Goal: Use online tool/utility: Utilize a website feature to perform a specific function

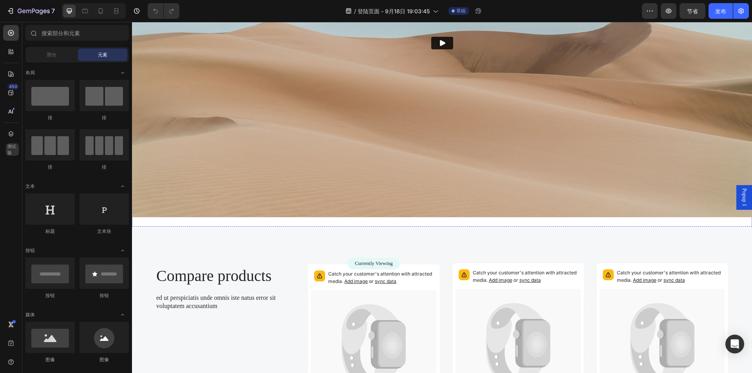
scroll to position [1762, 0]
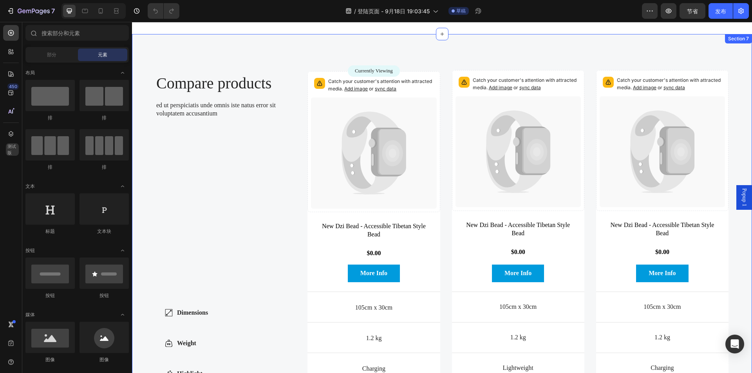
click at [408, 48] on div "Compare products Heading ed ut perspiciatis unde omnis iste natus error sit vol…" at bounding box center [442, 254] width 620 height 441
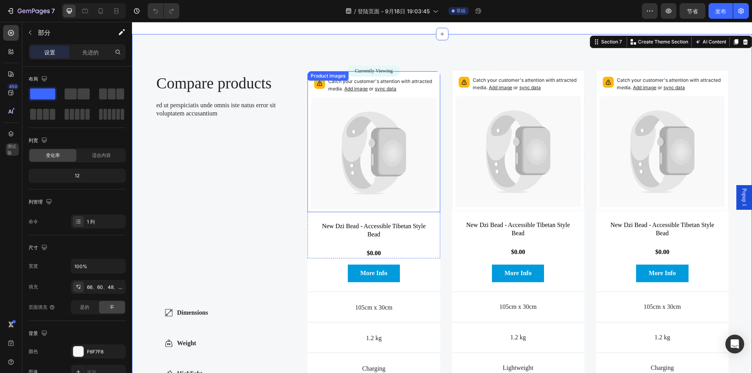
click at [424, 110] on icon at bounding box center [373, 152] width 125 height 111
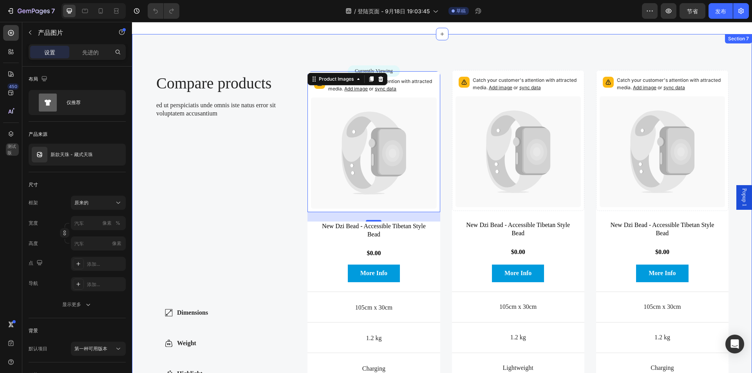
click at [449, 51] on div "Compare products Heading ed ut perspiciatis unde omnis iste natus error sit vol…" at bounding box center [442, 254] width 620 height 441
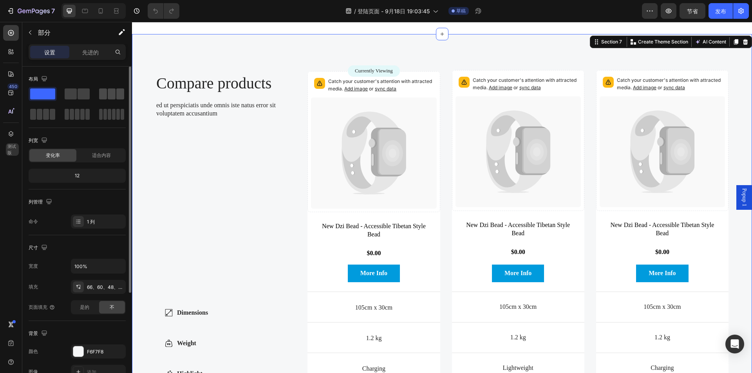
click at [112, 90] on span at bounding box center [112, 93] width 8 height 11
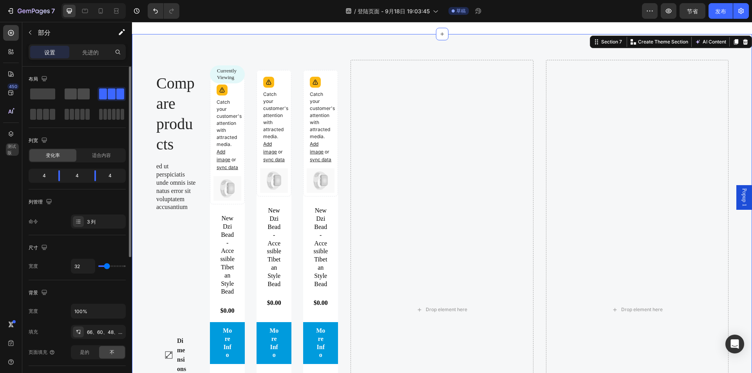
click at [81, 94] on span at bounding box center [84, 93] width 12 height 11
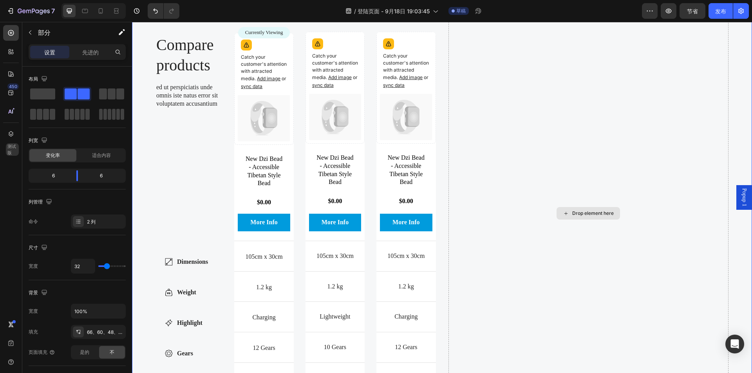
scroll to position [1801, 0]
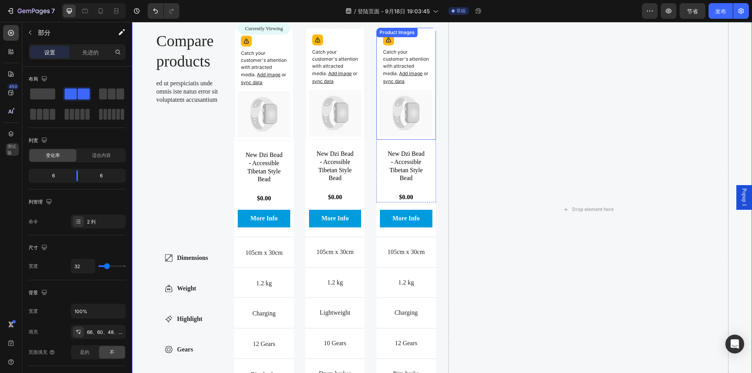
click at [413, 74] on p "Catch your customer's attention with attracted media. Add image or sync data" at bounding box center [406, 67] width 46 height 37
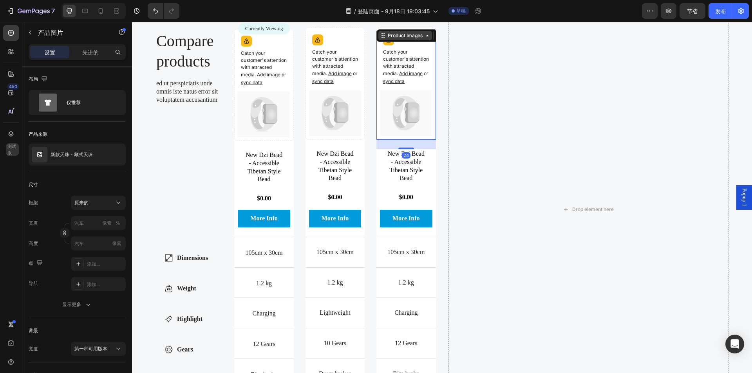
click at [386, 39] on div "Product Images" at bounding box center [405, 35] width 38 height 7
click at [451, 47] on div "Drop element here" at bounding box center [588, 210] width 280 height 384
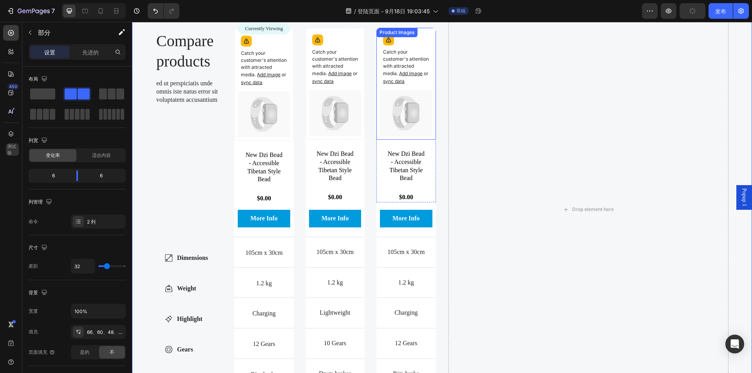
click at [414, 41] on div "Catch your customer's attention with attracted media. Add image or sync data Pr…" at bounding box center [405, 84] width 59 height 112
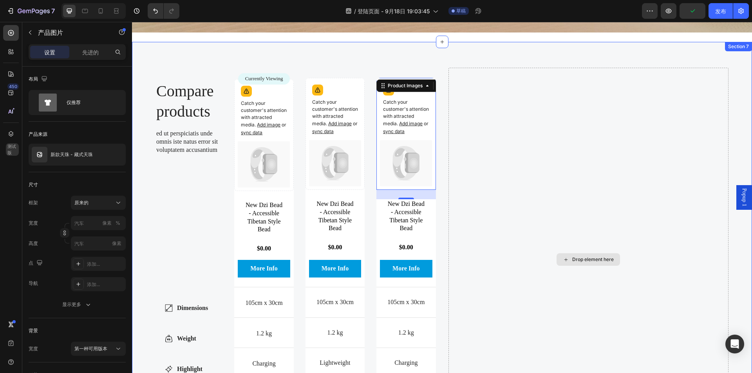
scroll to position [1723, 0]
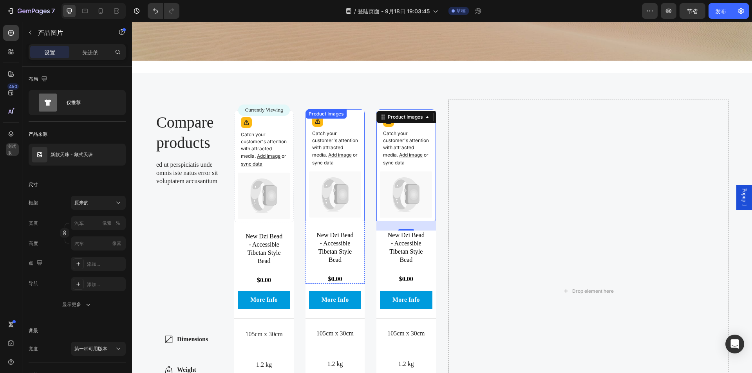
click at [347, 112] on div "Catch your customer's attention with attracted media. Add image or sync data Pr…" at bounding box center [334, 165] width 59 height 112
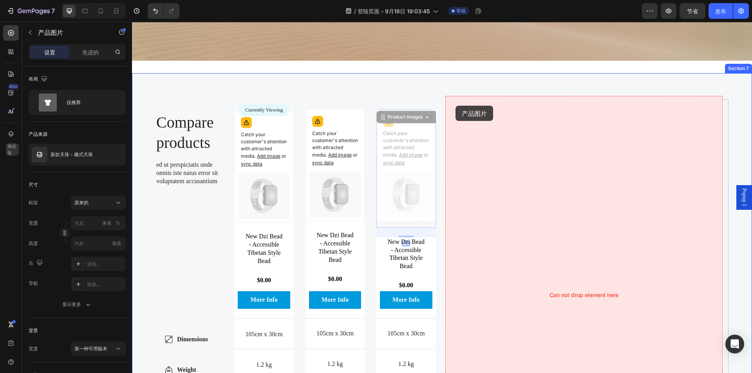
drag, startPoint x: 380, startPoint y: 115, endPoint x: 455, endPoint y: 106, distance: 75.8
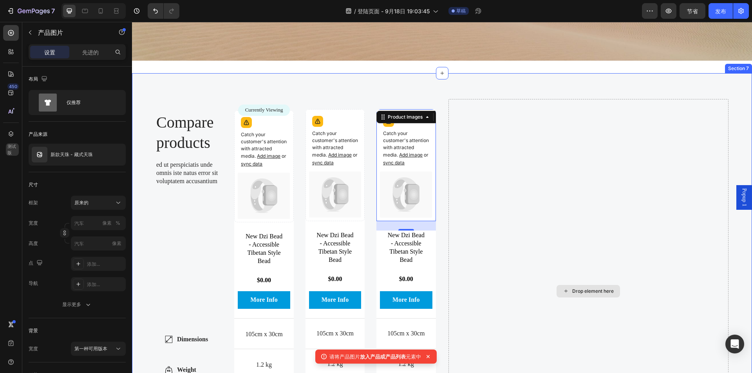
scroll to position [1762, 0]
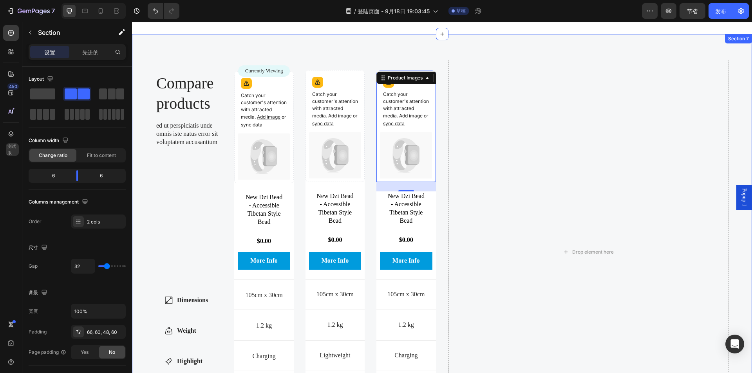
click at [345, 45] on div "Compare products Heading ed ut perspiciatis unde omnis iste natus error sit vol…" at bounding box center [442, 248] width 620 height 429
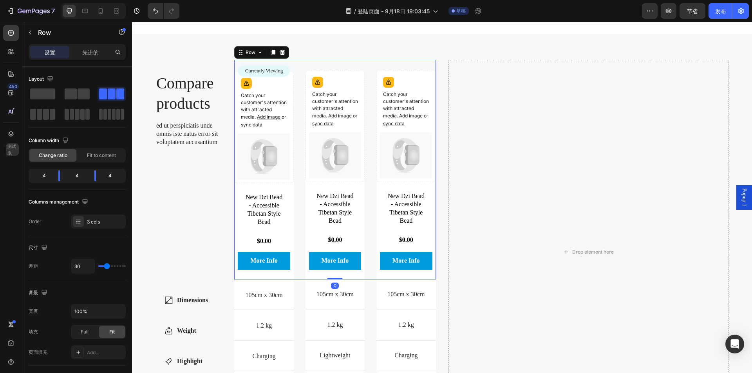
click at [415, 61] on div "Catch your customer's attention with attracted media. Add image or sync data Pr…" at bounding box center [405, 170] width 59 height 220
click at [271, 50] on icon at bounding box center [273, 52] width 4 height 5
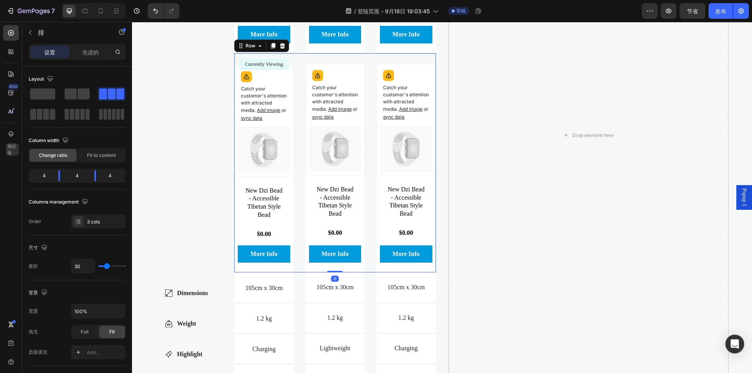
scroll to position [2003, 0]
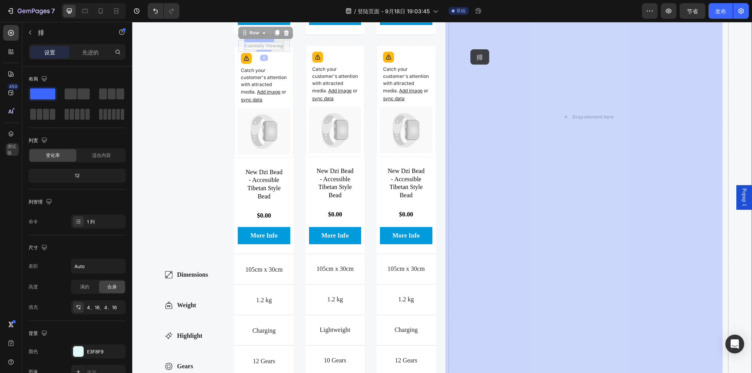
drag, startPoint x: 237, startPoint y: 52, endPoint x: 469, endPoint y: 50, distance: 231.8
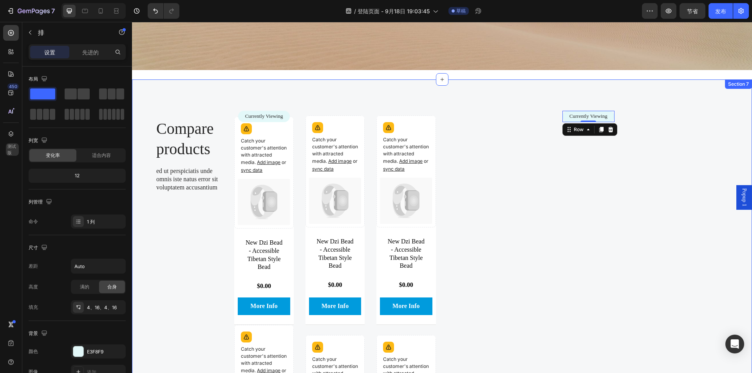
scroll to position [1797, 0]
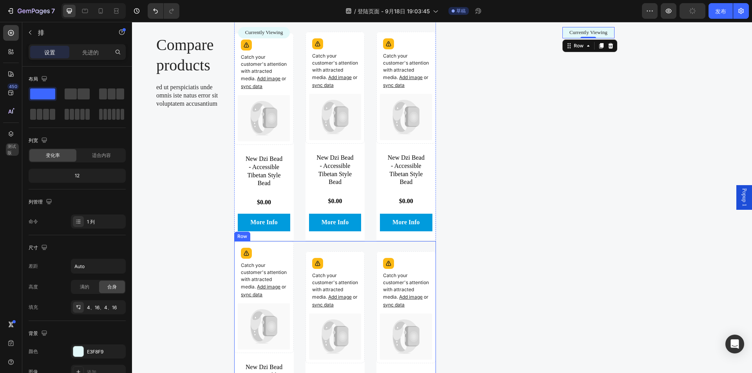
click at [372, 259] on div "Catch your customer's attention with attracted media. Add image or sync data Pr…" at bounding box center [334, 350] width 201 height 218
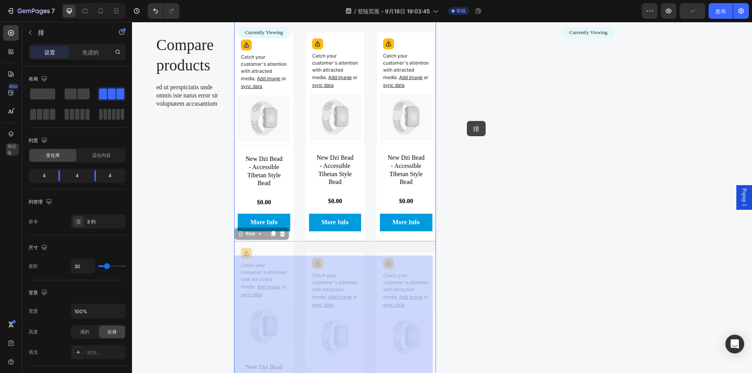
drag, startPoint x: 239, startPoint y: 251, endPoint x: 467, endPoint y: 121, distance: 262.0
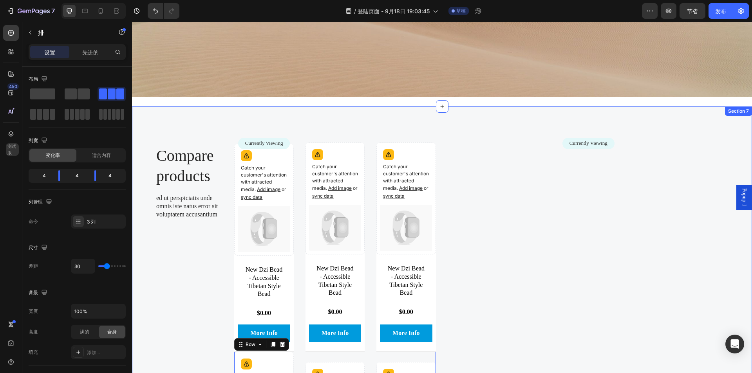
scroll to position [1679, 0]
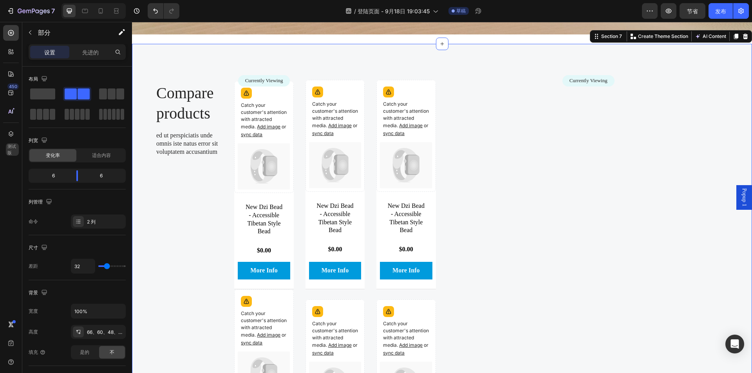
scroll to position [1719, 0]
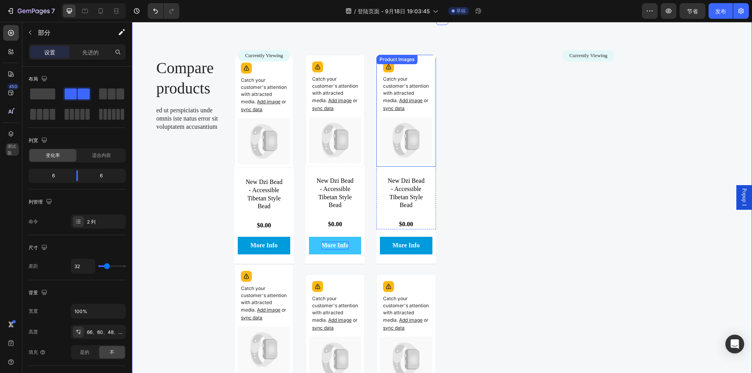
scroll to position [1797, 0]
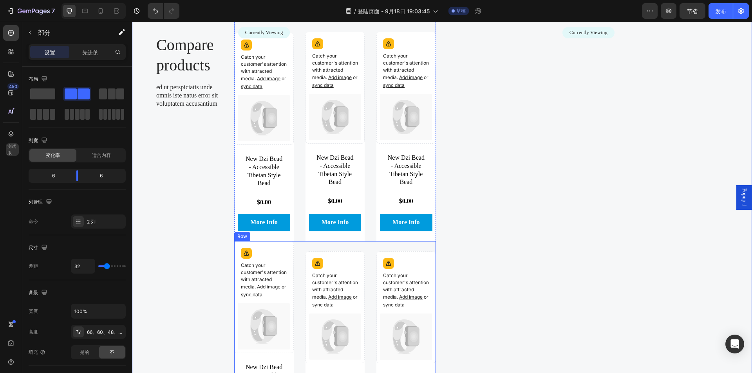
click at [377, 261] on div "Catch your customer's attention with attracted media. Add image or sync data Pr…" at bounding box center [405, 350] width 59 height 218
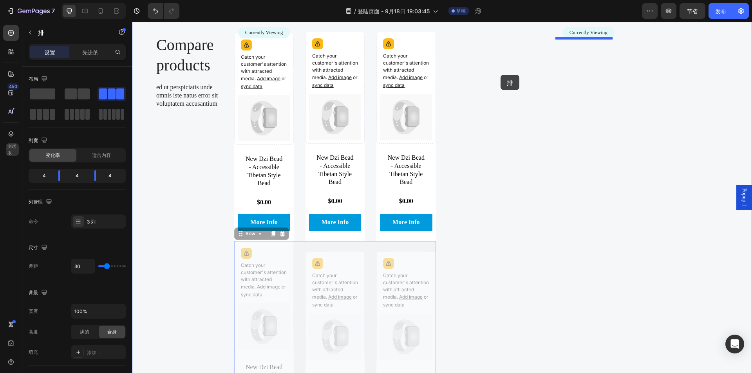
drag, startPoint x: 238, startPoint y: 251, endPoint x: 501, endPoint y: 74, distance: 316.4
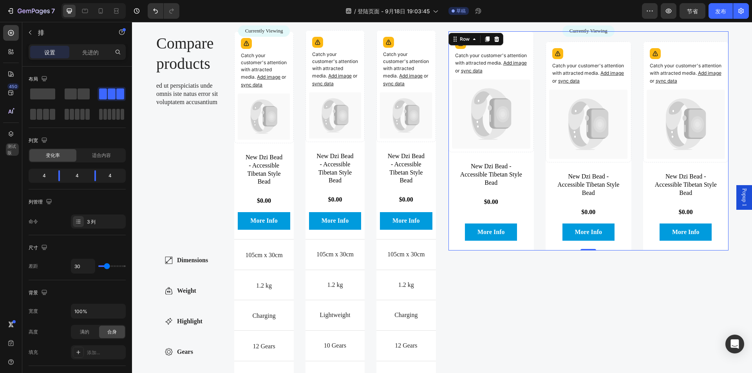
scroll to position [1758, 0]
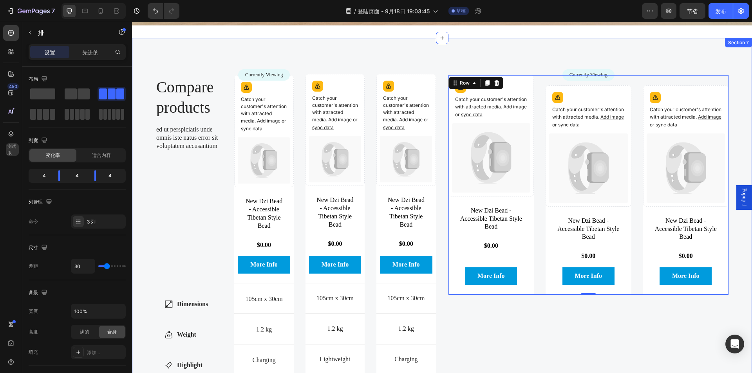
click at [548, 330] on div "Currently Viewing Text Block Row Catch your customer's attention with attracted…" at bounding box center [588, 256] width 280 height 384
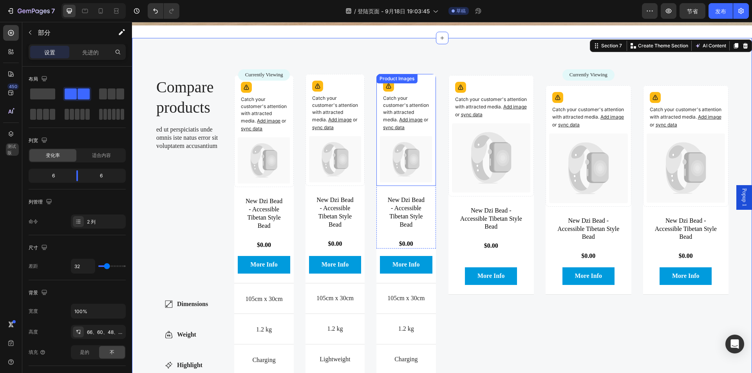
click at [379, 75] on div "Product Images" at bounding box center [397, 78] width 38 height 7
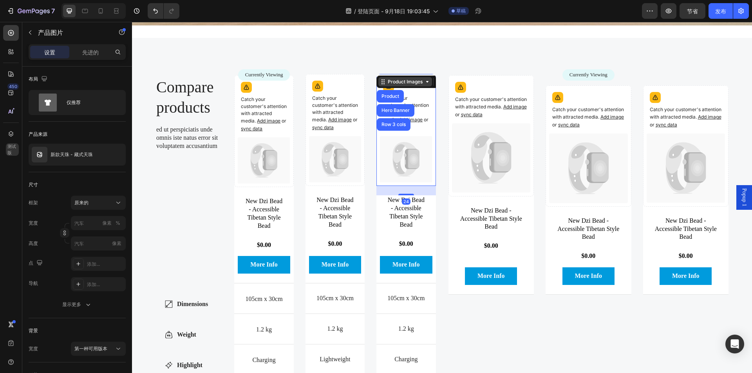
click at [426, 82] on div "Product Images" at bounding box center [405, 81] width 54 height 9
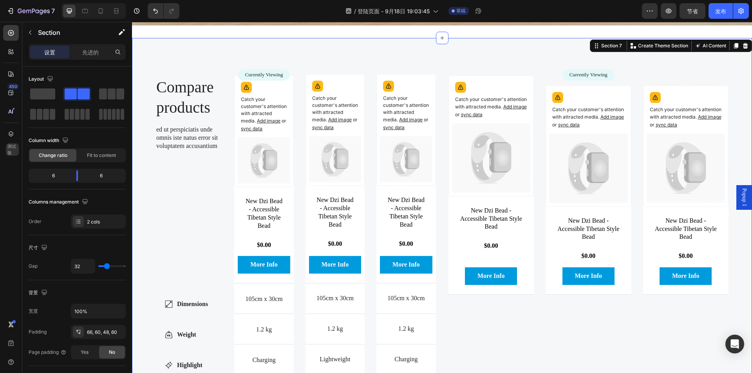
click at [455, 54] on div "Compare products Heading ed ut perspiciatis unde omnis iste natus error sit vol…" at bounding box center [442, 252] width 620 height 429
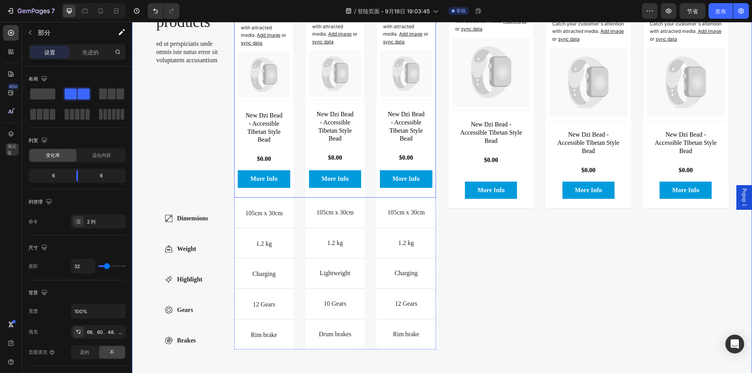
scroll to position [1875, 0]
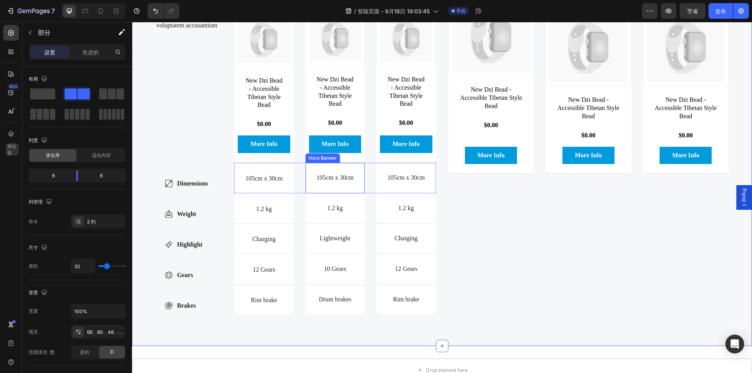
click at [356, 181] on div "105cm x 30cm Text Block" at bounding box center [334, 178] width 59 height 29
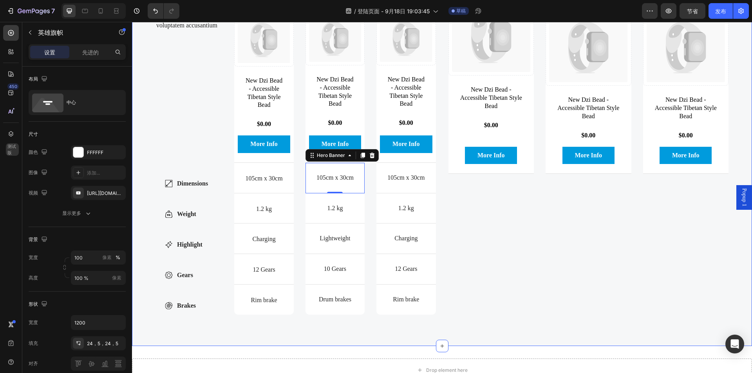
click at [613, 227] on div "Currently Viewing Text Block Row Catch your customer's attention with attracted…" at bounding box center [588, 135] width 280 height 384
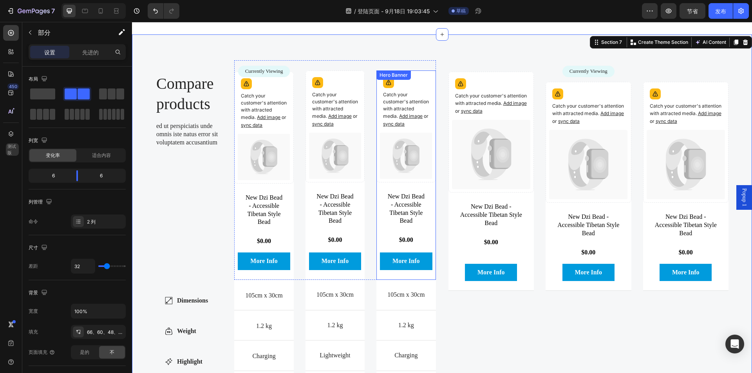
scroll to position [1758, 0]
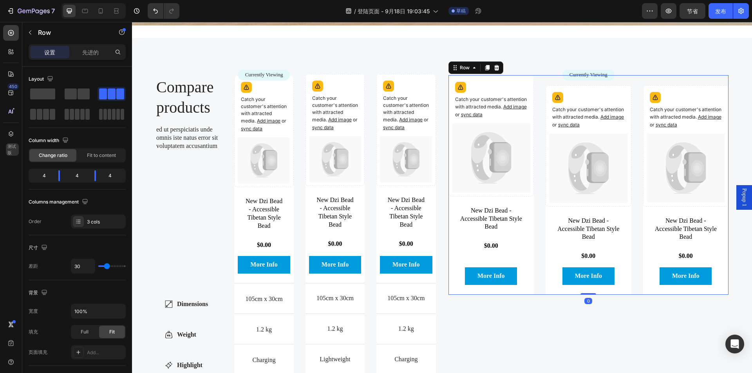
click at [687, 77] on div "Catch your customer's attention with attracted media. Add image or sync data Pr…" at bounding box center [686, 184] width 86 height 219
click at [494, 65] on icon at bounding box center [496, 67] width 5 height 5
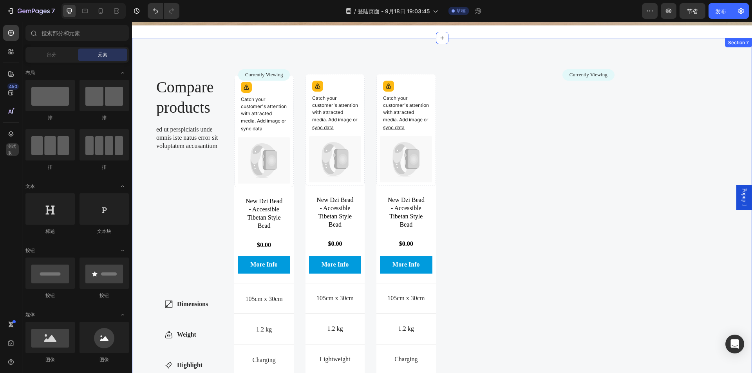
click at [200, 51] on div "Compare products Heading ed ut perspiciatis unde omnis iste natus error sit vol…" at bounding box center [442, 252] width 620 height 429
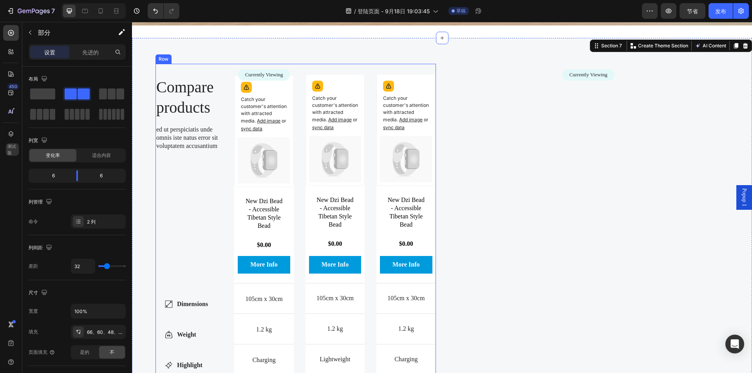
click at [227, 92] on div "Compare products Heading ed ut perspiciatis unde omnis iste natus error sit vol…" at bounding box center [295, 253] width 280 height 378
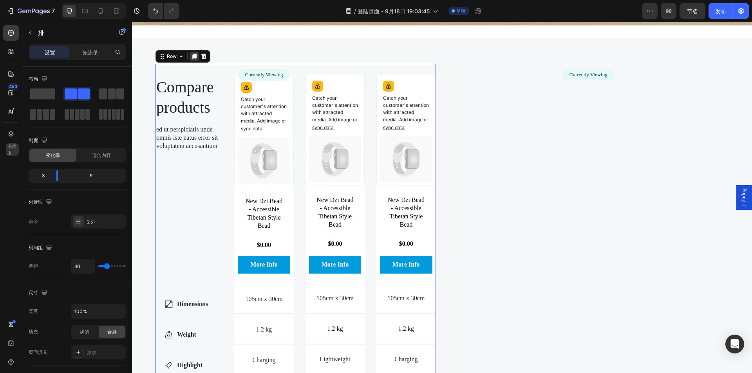
click at [193, 56] on icon at bounding box center [194, 56] width 4 height 5
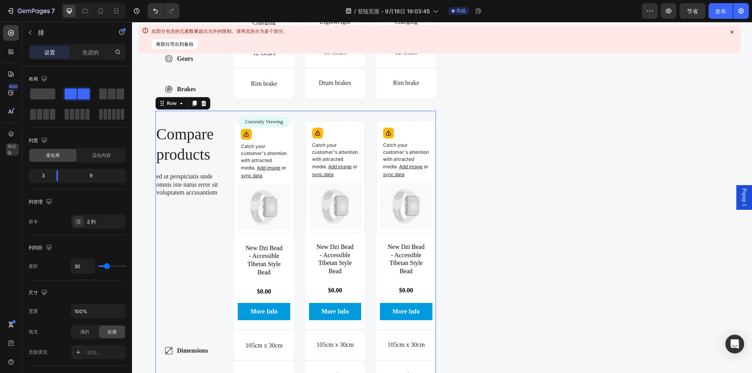
scroll to position [2089, 0]
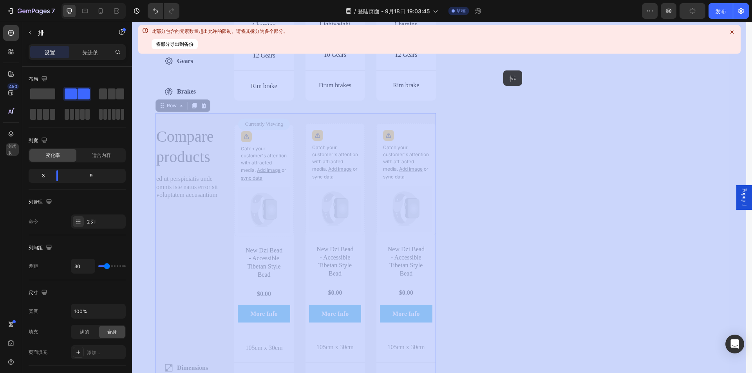
drag, startPoint x: 160, startPoint y: 126, endPoint x: 503, endPoint y: 70, distance: 347.8
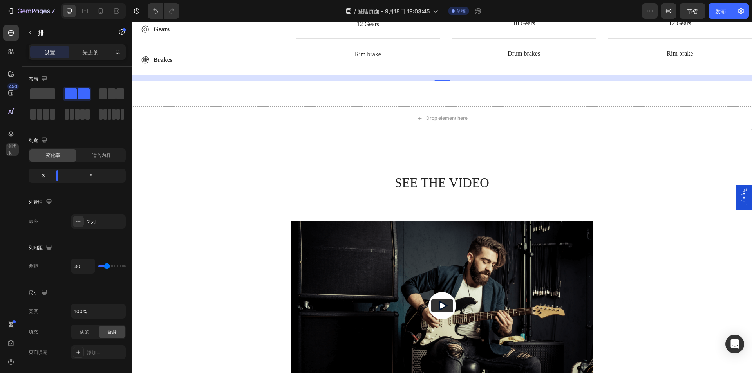
scroll to position [2363, 0]
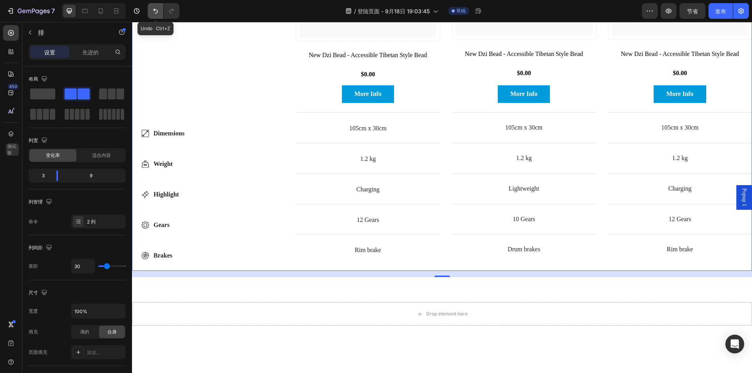
click at [153, 10] on icon "撤消/重做" at bounding box center [155, 11] width 5 height 5
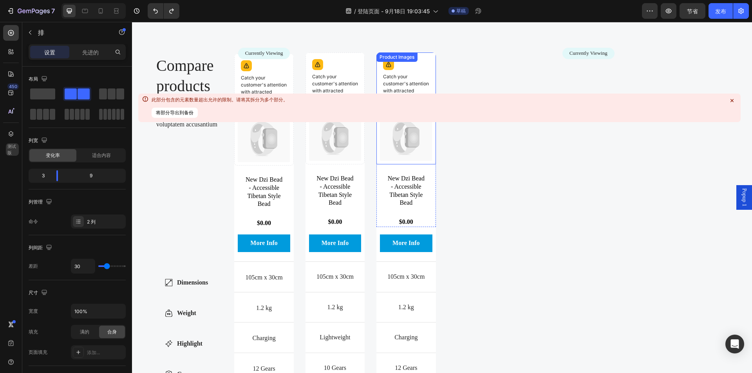
scroll to position [1698, 0]
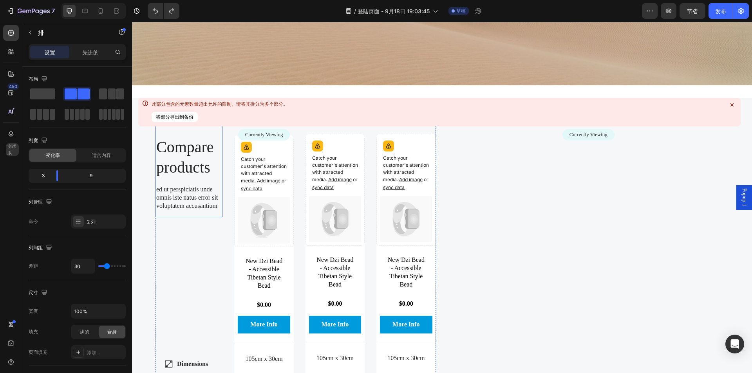
click at [191, 133] on div "Compare products Heading ed ut perspiciatis unde omnis iste natus error sit vol…" at bounding box center [188, 170] width 67 height 93
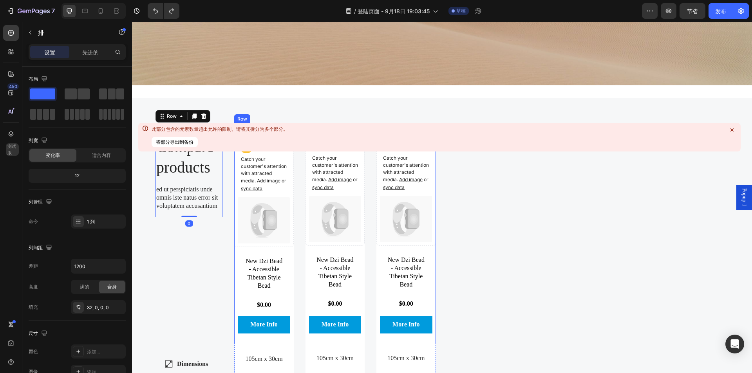
scroll to position [1659, 0]
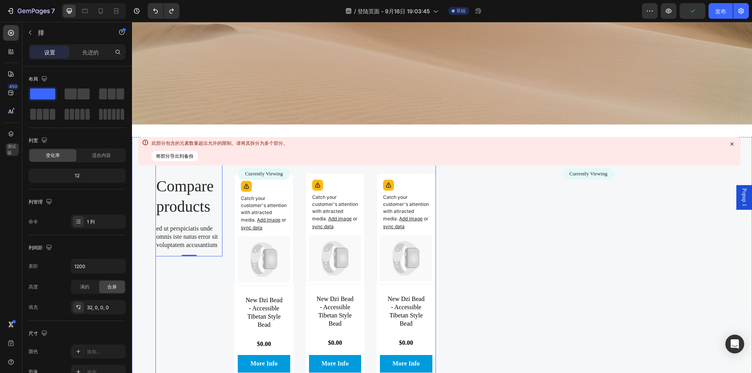
click at [231, 171] on div "Compare products Heading ed ut perspiciatis unde omnis iste natus error sit vol…" at bounding box center [295, 352] width 280 height 378
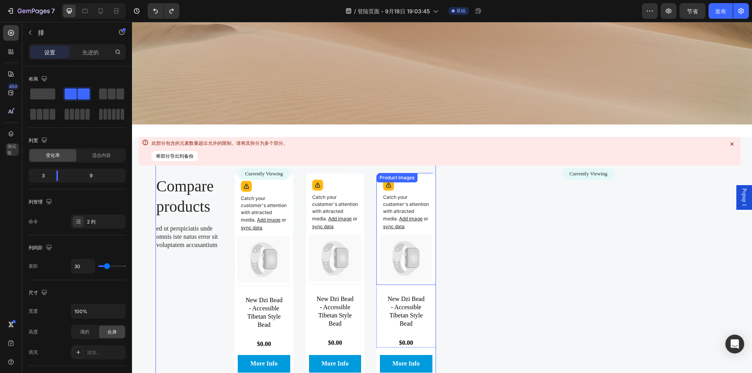
click at [410, 188] on div "Catch your customer's attention with attracted media. Add image or sync data" at bounding box center [406, 206] width 52 height 59
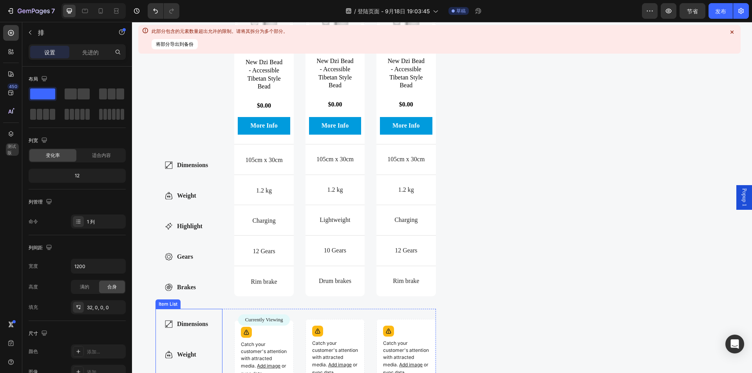
scroll to position [1933, 0]
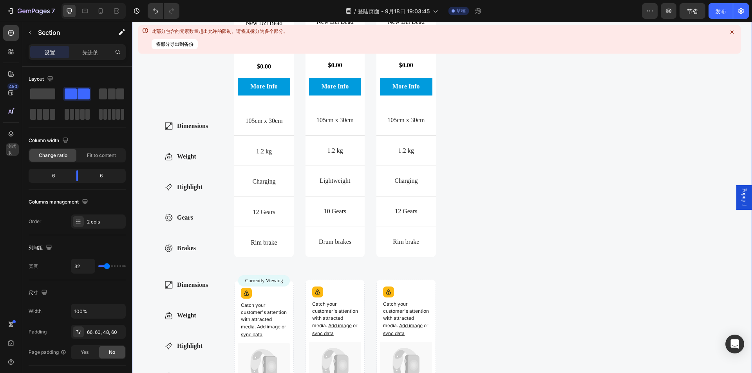
click at [215, 283] on div "Compare products Heading ed ut perspiciatis unde omnis iste natus error sit vol…" at bounding box center [295, 270] width 280 height 768
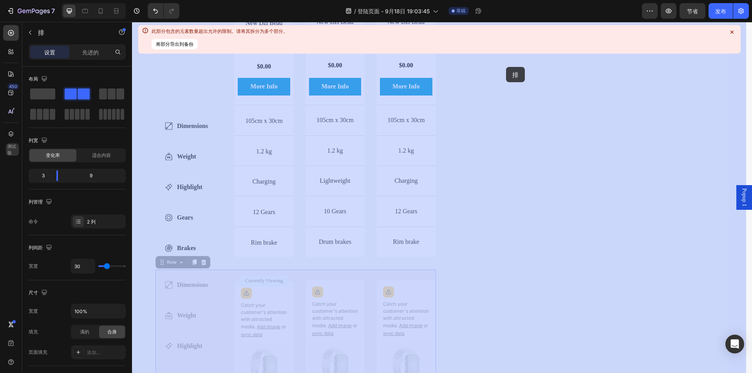
drag, startPoint x: 163, startPoint y: 280, endPoint x: 506, endPoint y: 67, distance: 403.2
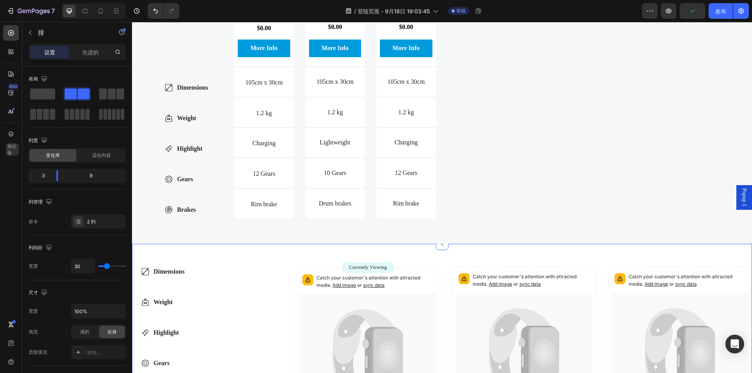
scroll to position [1972, 0]
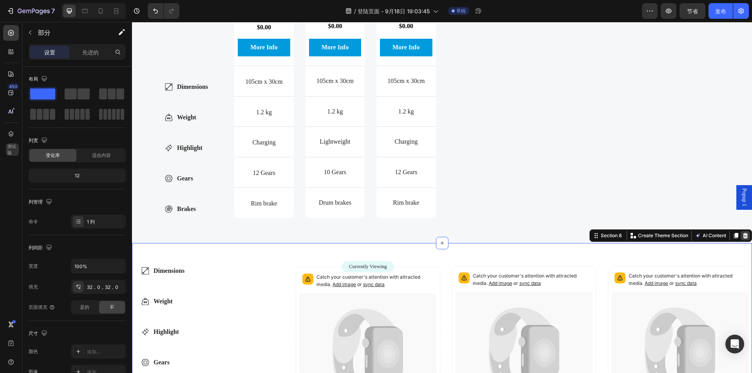
click at [742, 239] on icon at bounding box center [745, 236] width 6 height 6
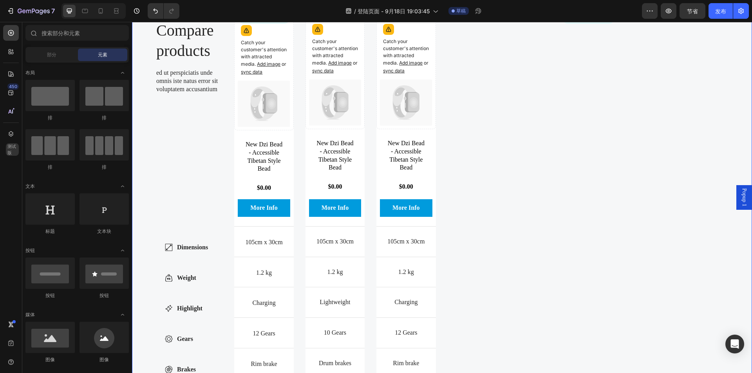
scroll to position [1776, 0]
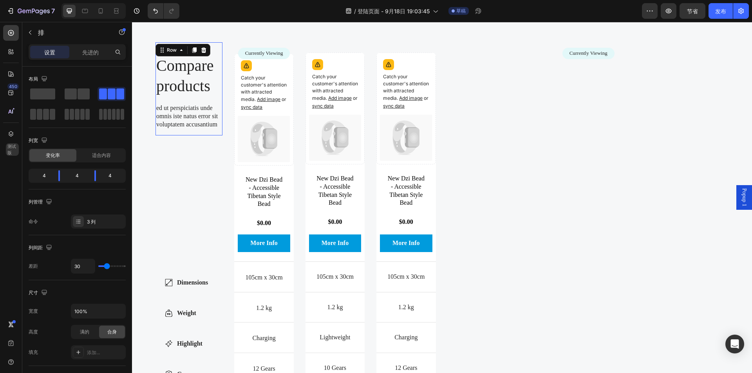
click at [211, 44] on div "Compare products Heading ed ut perspiciatis unde omnis iste natus error sit vol…" at bounding box center [188, 88] width 67 height 93
click at [229, 49] on div "Compare products Heading ed ut perspiciatis unde omnis iste natus error sit vol…" at bounding box center [295, 231] width 280 height 378
click at [191, 51] on icon at bounding box center [194, 50] width 6 height 6
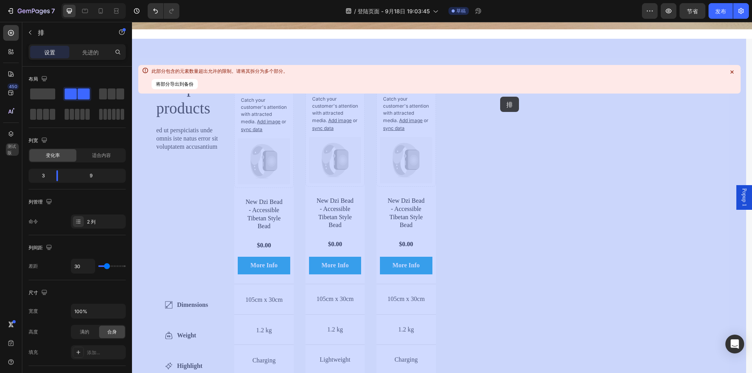
scroll to position [1731, 0]
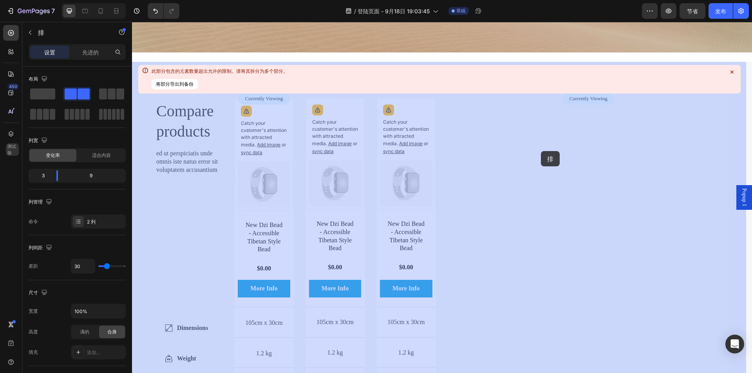
drag, startPoint x: 160, startPoint y: 122, endPoint x: 541, endPoint y: 151, distance: 381.6
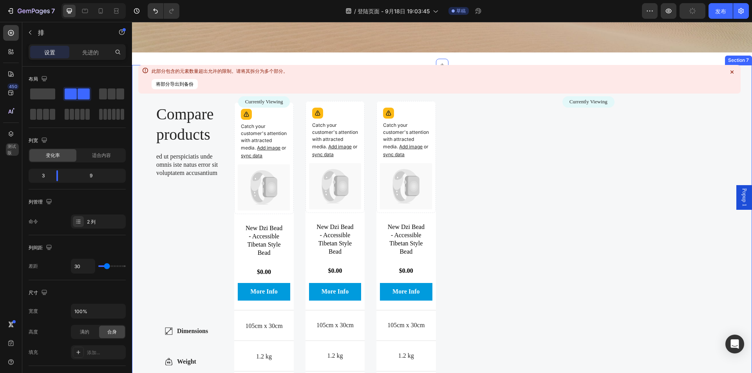
click at [731, 73] on icon at bounding box center [731, 71] width 3 height 3
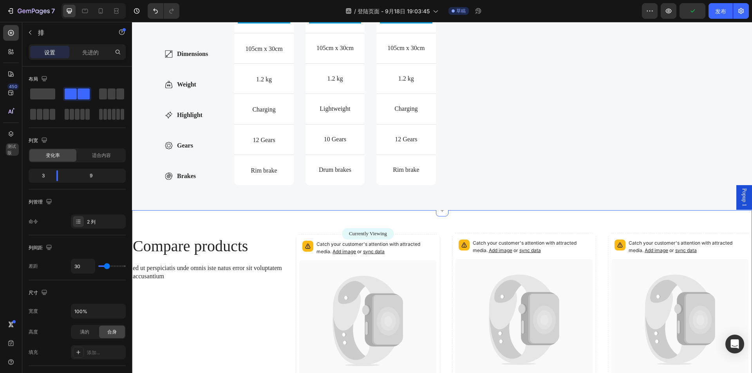
scroll to position [2122, 0]
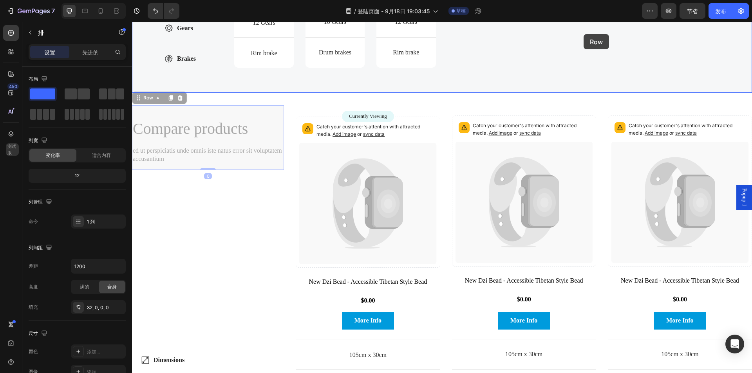
drag, startPoint x: 141, startPoint y: 117, endPoint x: 582, endPoint y: 36, distance: 448.1
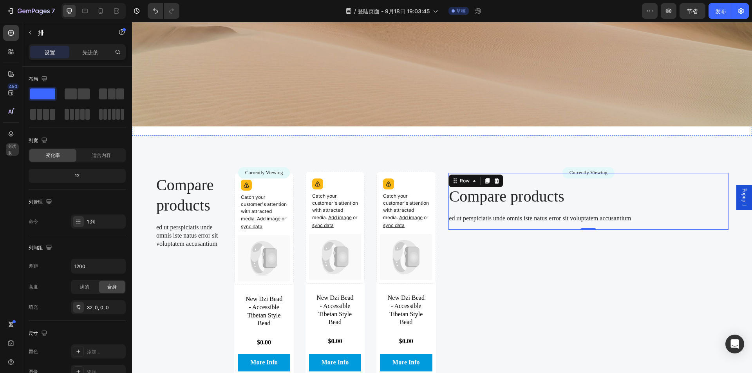
scroll to position [1648, 0]
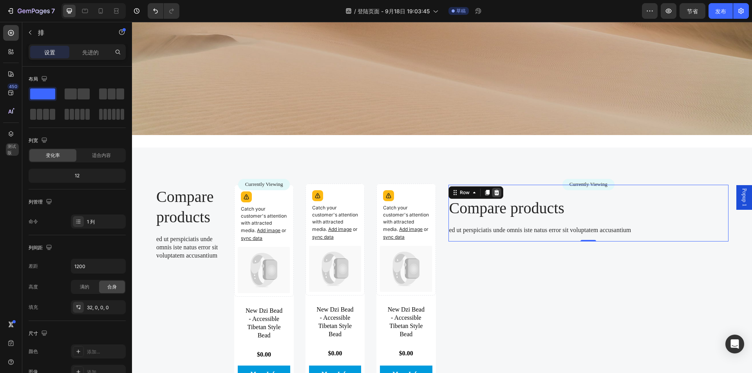
click at [496, 189] on icon at bounding box center [496, 192] width 6 height 6
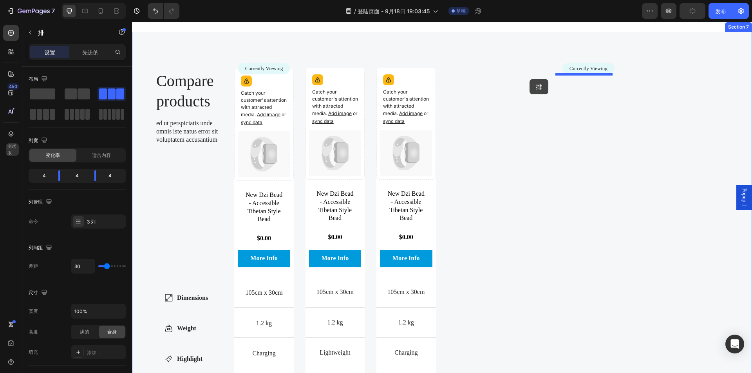
scroll to position [1752, 0]
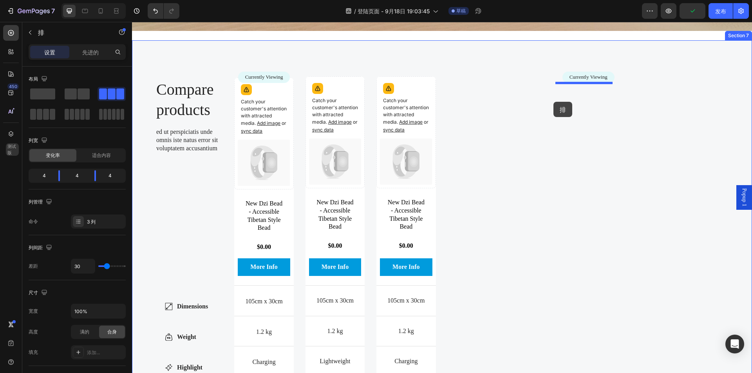
drag, startPoint x: 302, startPoint y: 122, endPoint x: 553, endPoint y: 102, distance: 252.1
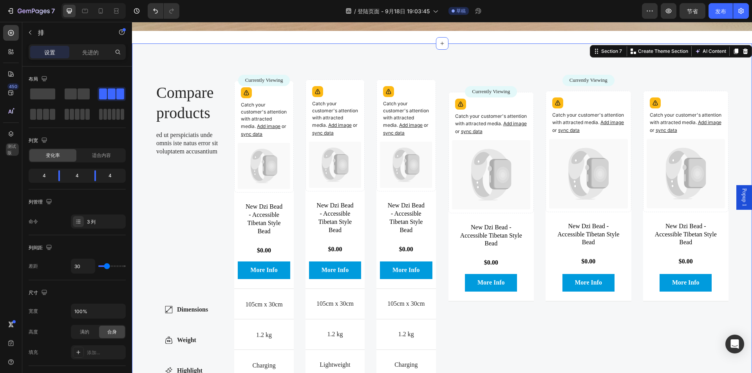
click at [732, 99] on div "Compare products Heading ed ut perspiciatis unde omnis iste natus error sit vol…" at bounding box center [442, 254] width 620 height 422
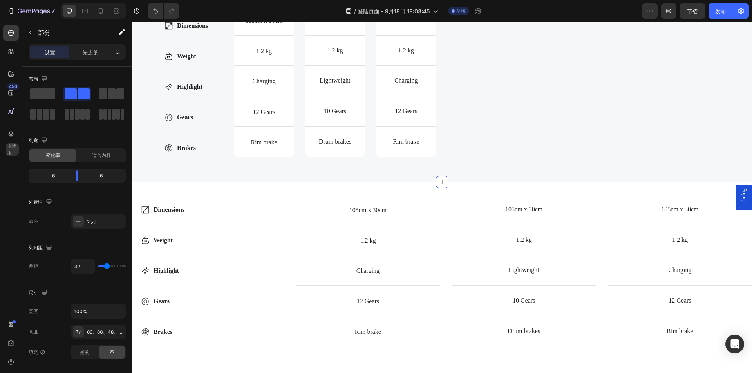
scroll to position [2105, 0]
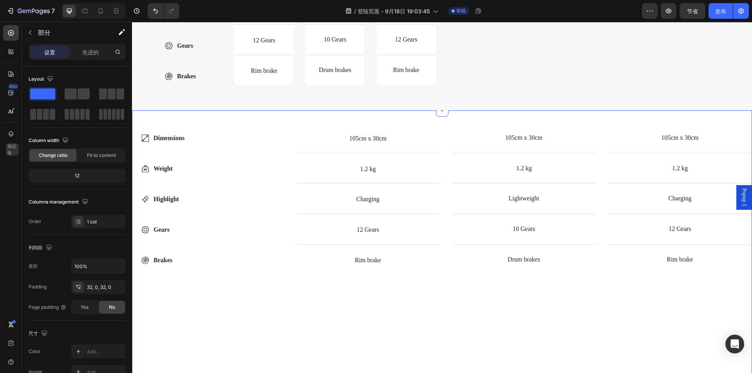
click at [241, 128] on div "Dimensions Weight Highlight Gears Brakes Item List Dimensions Item List 105cm x…" at bounding box center [442, 322] width 620 height 424
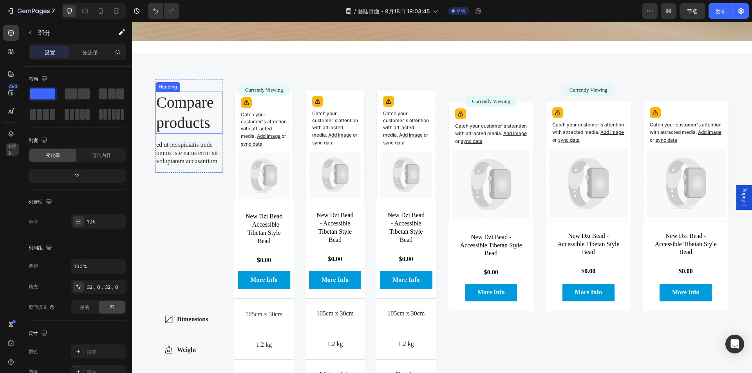
scroll to position [1674, 0]
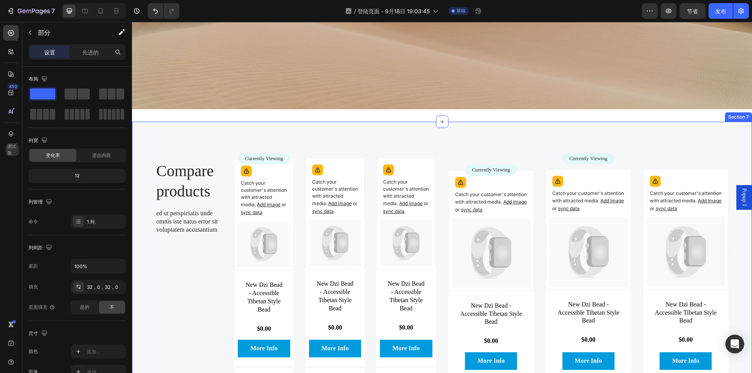
click at [213, 132] on div "Compare products Heading ed ut perspiciatis unde omnis iste natus error sit vol…" at bounding box center [442, 333] width 620 height 422
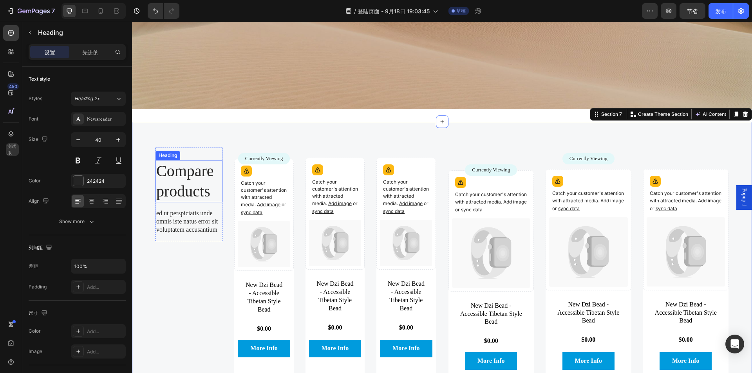
click at [171, 167] on h2 "Compare products" at bounding box center [188, 181] width 67 height 42
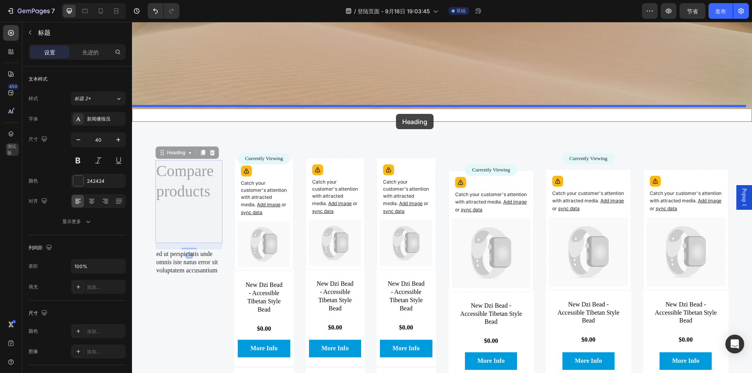
drag, startPoint x: 162, startPoint y: 151, endPoint x: 396, endPoint y: 114, distance: 236.7
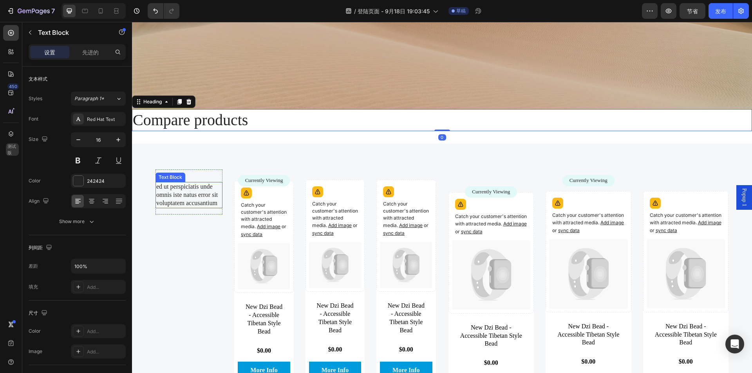
click at [162, 174] on div "Text Block" at bounding box center [170, 177] width 27 height 7
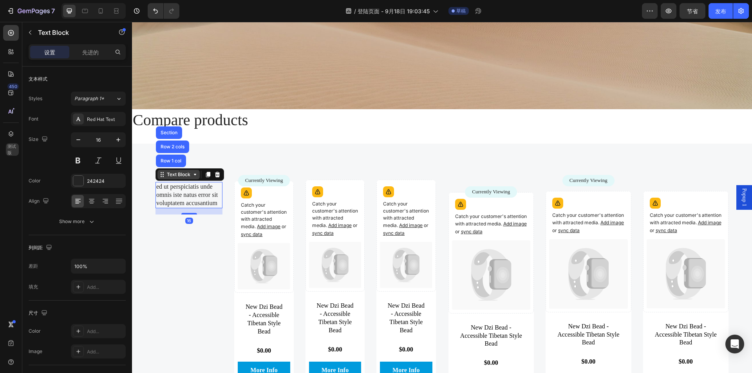
click at [162, 174] on icon at bounding box center [162, 174] width 6 height 6
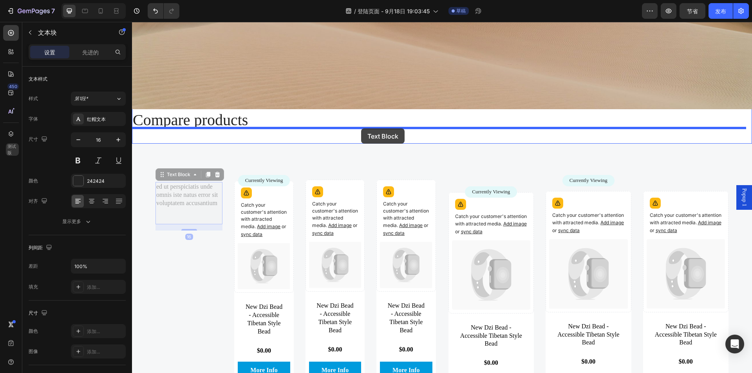
drag, startPoint x: 162, startPoint y: 174, endPoint x: 361, endPoint y: 128, distance: 203.6
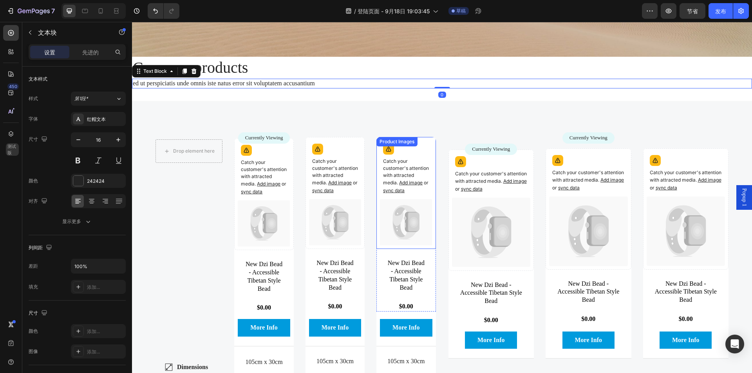
scroll to position [1752, 0]
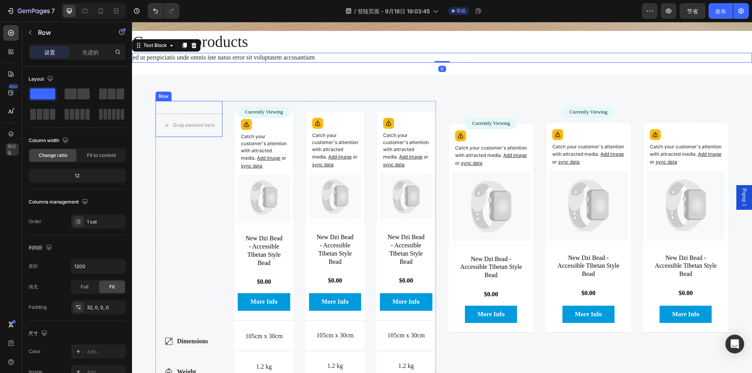
click at [198, 105] on div "Drop element here Row" at bounding box center [188, 119] width 67 height 36
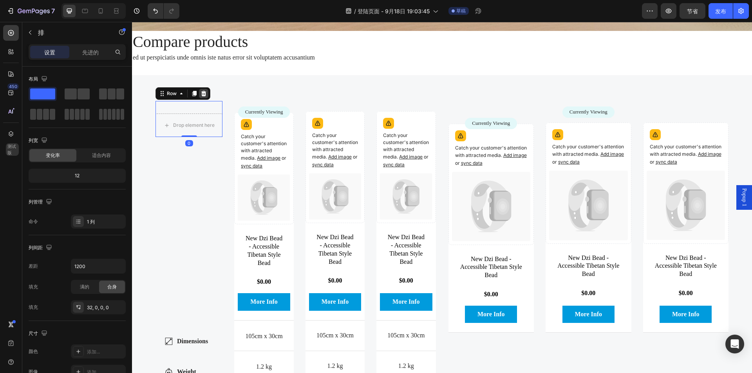
click at [206, 93] on icon at bounding box center [203, 93] width 6 height 6
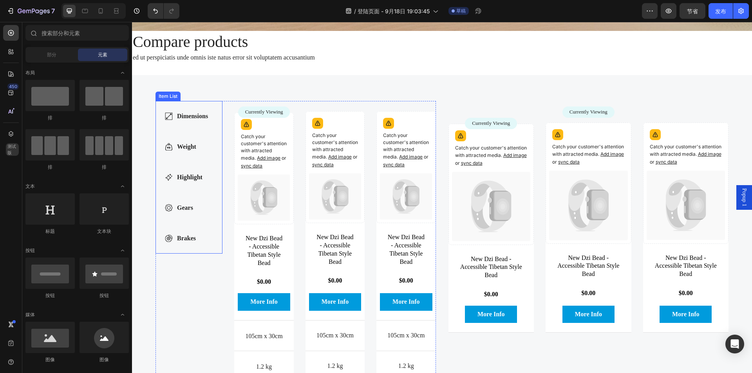
click at [210, 103] on div "Dimensions Weight Highlight Gears Brakes" at bounding box center [188, 177] width 67 height 153
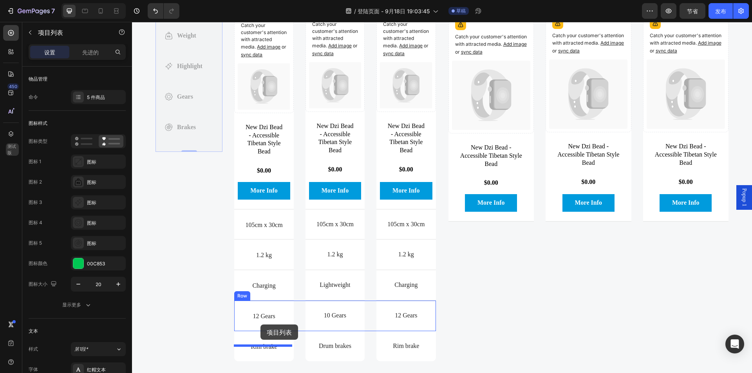
scroll to position [1891, 0]
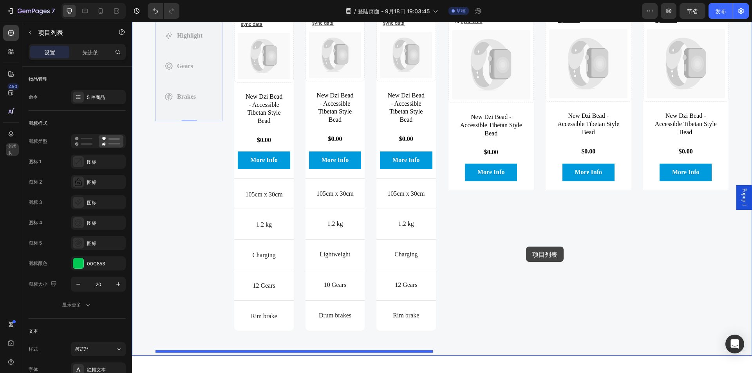
drag, startPoint x: 157, startPoint y: 102, endPoint x: 526, endPoint y: 247, distance: 396.2
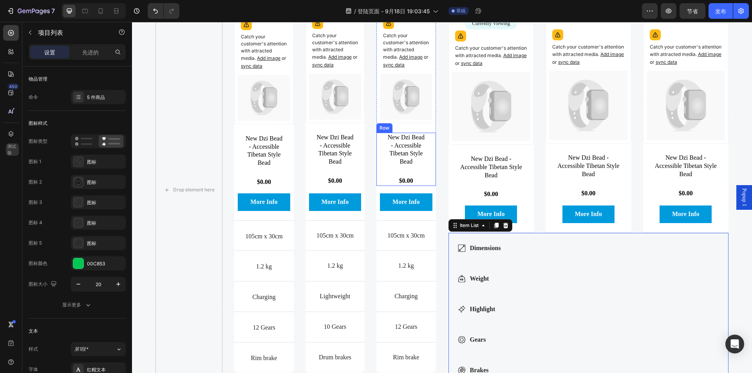
scroll to position [1852, 0]
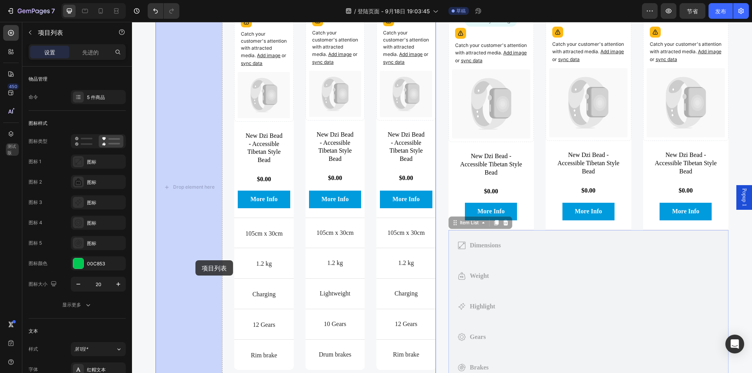
drag, startPoint x: 464, startPoint y: 236, endPoint x: 195, endPoint y: 260, distance: 270.0
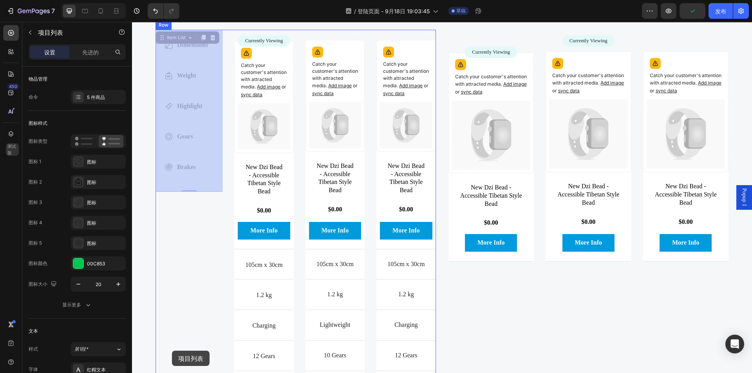
scroll to position [1833, 0]
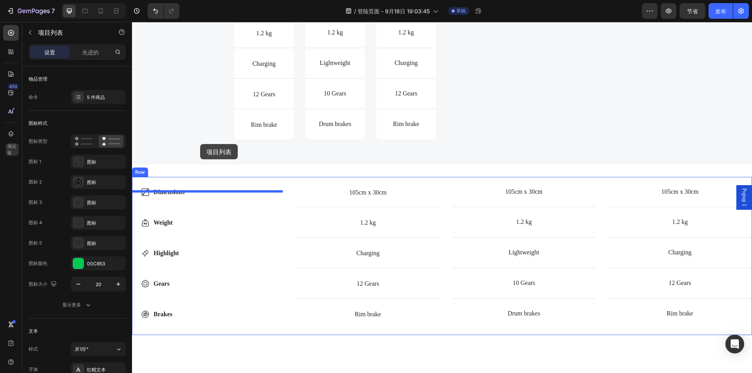
drag, startPoint x: 163, startPoint y: 125, endPoint x: 286, endPoint y: 100, distance: 125.5
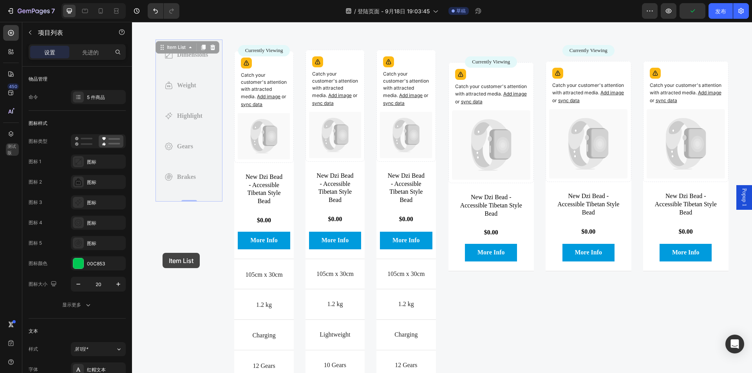
scroll to position [1798, 0]
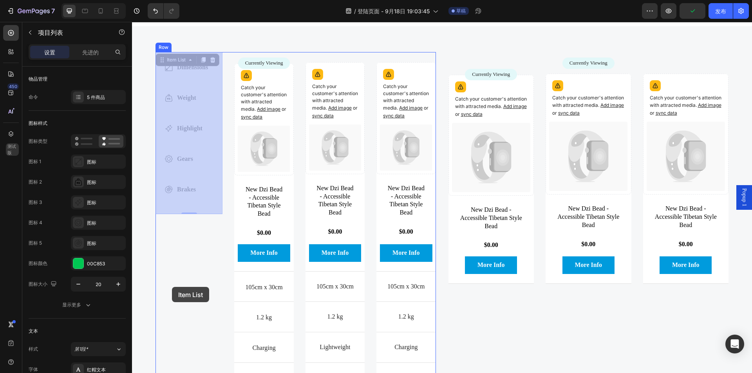
drag, startPoint x: 162, startPoint y: 49, endPoint x: 172, endPoint y: 287, distance: 238.2
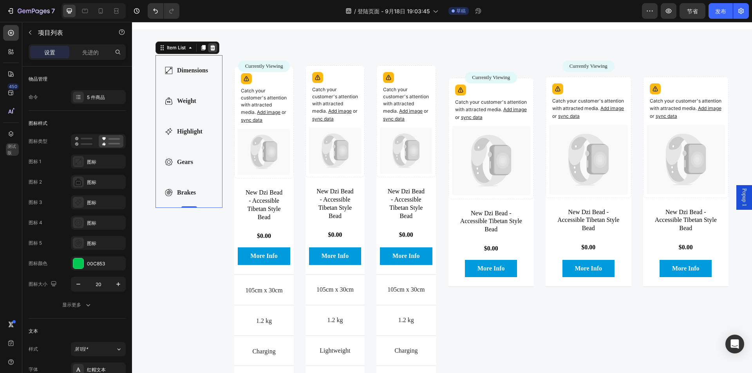
click at [214, 45] on icon at bounding box center [212, 47] width 5 height 5
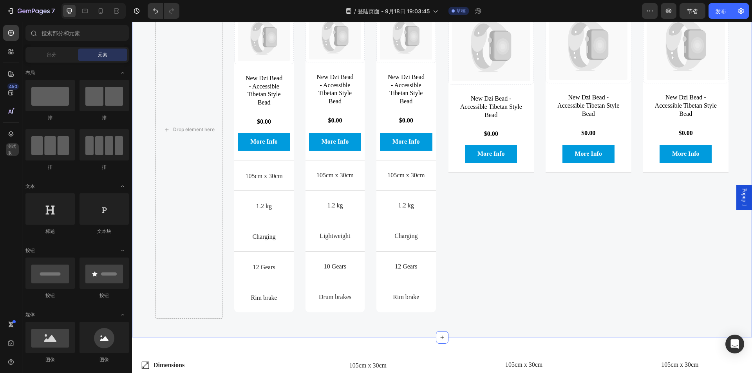
scroll to position [1916, 0]
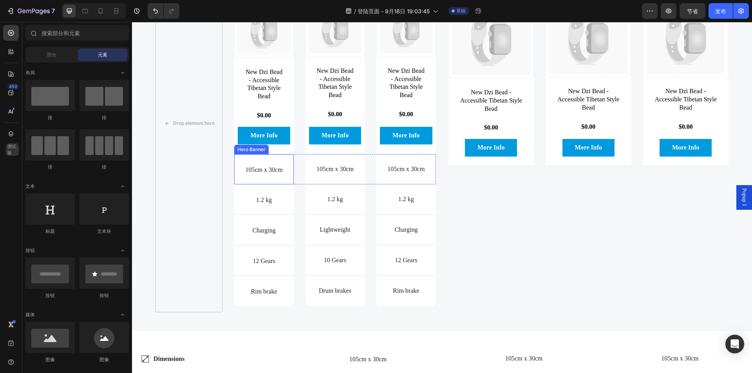
click at [261, 169] on div "Dimensions Item List 105cm x 30cm Text Block" at bounding box center [263, 169] width 59 height 30
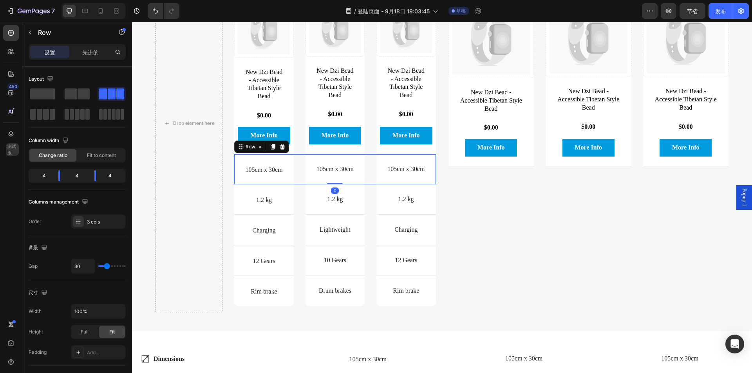
click at [301, 185] on div "Dimensions Item List 105cm x 30cm Text Block Hero Banner 105cm x 30cm Text Bloc…" at bounding box center [334, 169] width 201 height 31
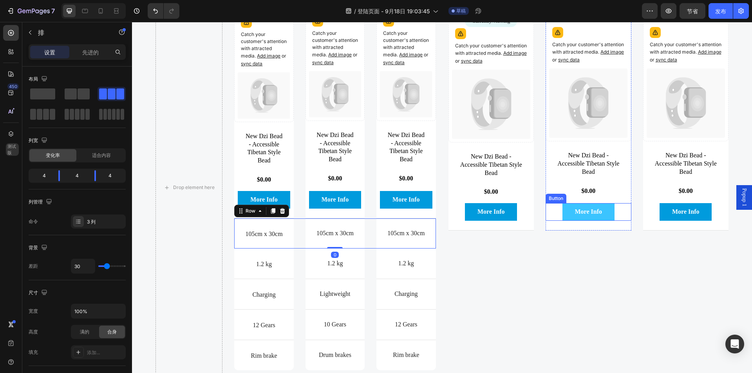
scroll to position [1798, 0]
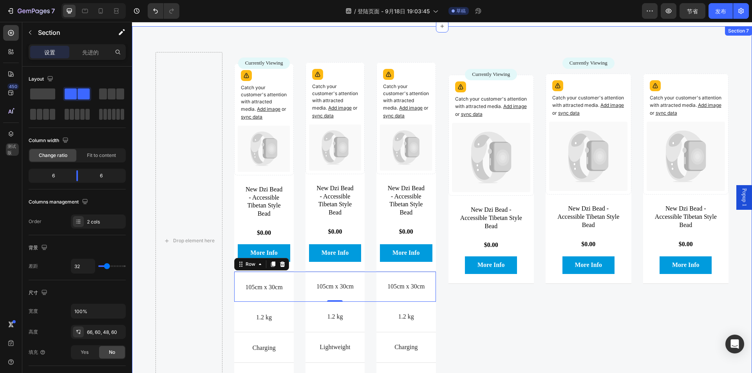
click at [737, 70] on div "Drop element here Currently Viewing Text Block Row Catch your customer's attent…" at bounding box center [442, 237] width 620 height 422
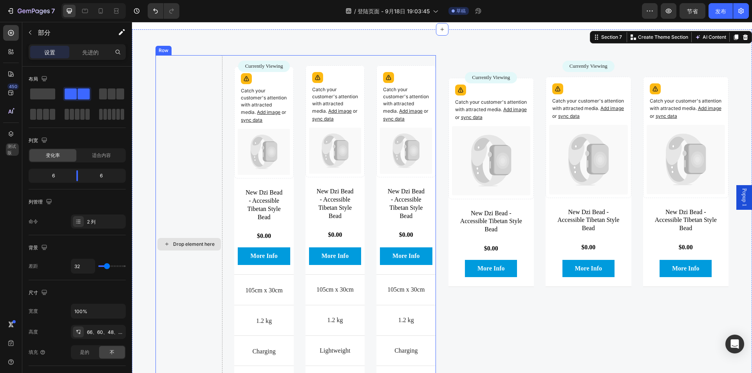
click at [200, 107] on div "Drop element here" at bounding box center [188, 244] width 67 height 378
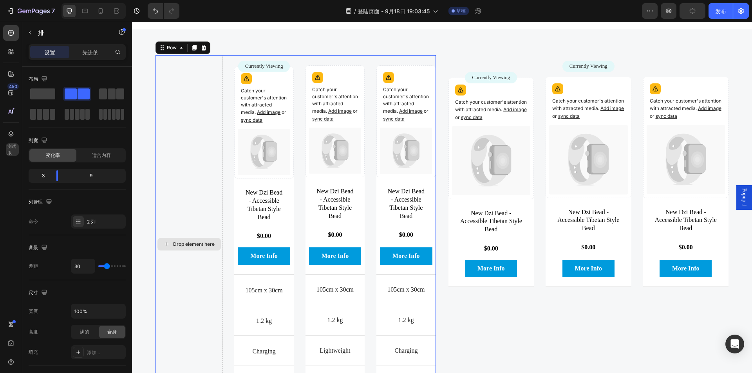
click at [187, 93] on div "Drop element here" at bounding box center [188, 244] width 67 height 378
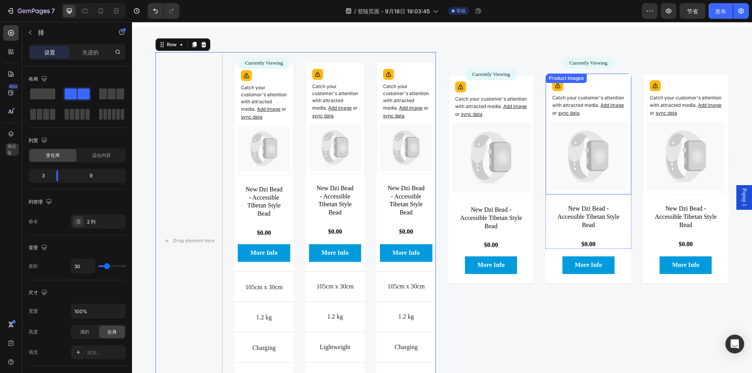
click at [601, 81] on div "Catch your customer's attention with attracted media. Add image or sync data" at bounding box center [588, 99] width 79 height 45
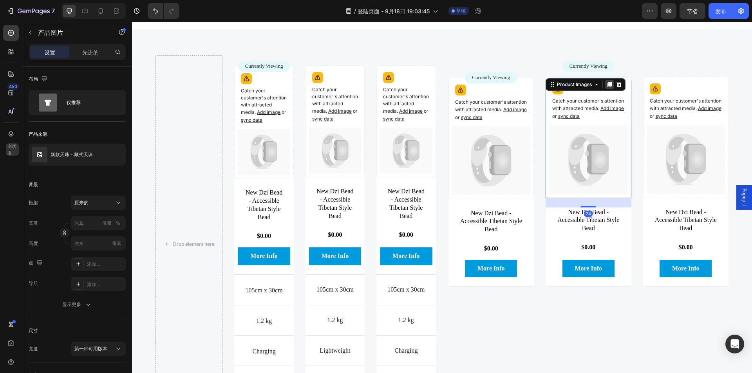
click at [606, 84] on icon at bounding box center [609, 84] width 6 height 6
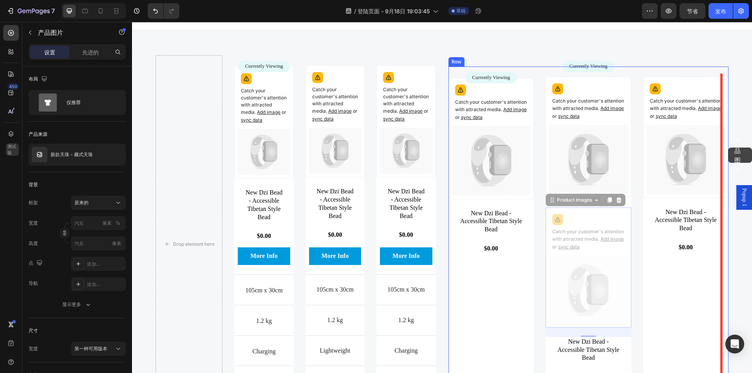
drag, startPoint x: 546, startPoint y: 198, endPoint x: 728, endPoint y: 148, distance: 188.5
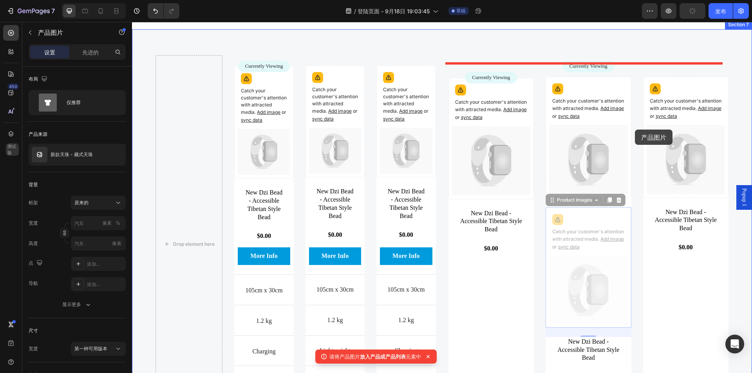
drag, startPoint x: 547, startPoint y: 199, endPoint x: 634, endPoint y: 130, distance: 111.8
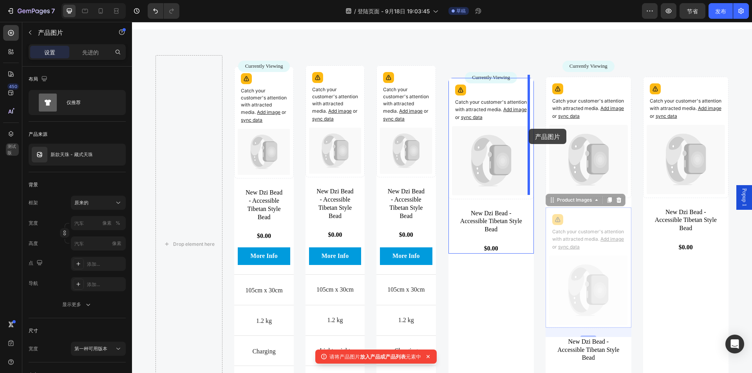
drag, startPoint x: 547, startPoint y: 199, endPoint x: 529, endPoint y: 129, distance: 72.7
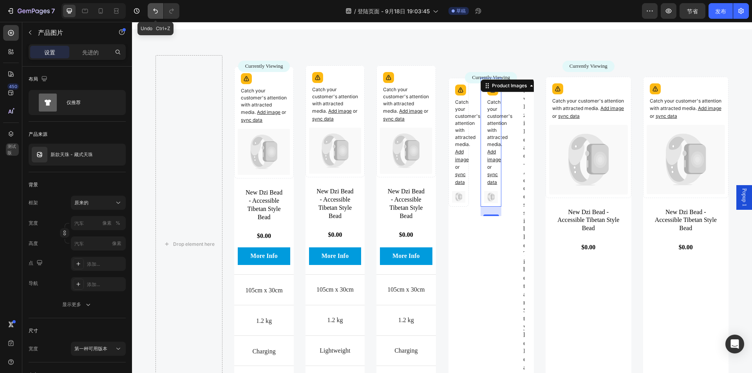
click at [151, 9] on button "撤消/重做" at bounding box center [156, 11] width 16 height 16
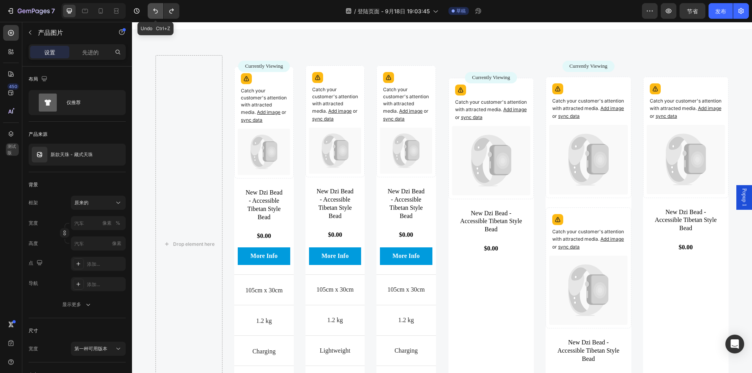
click at [151, 9] on button "撤消/重做" at bounding box center [156, 11] width 16 height 16
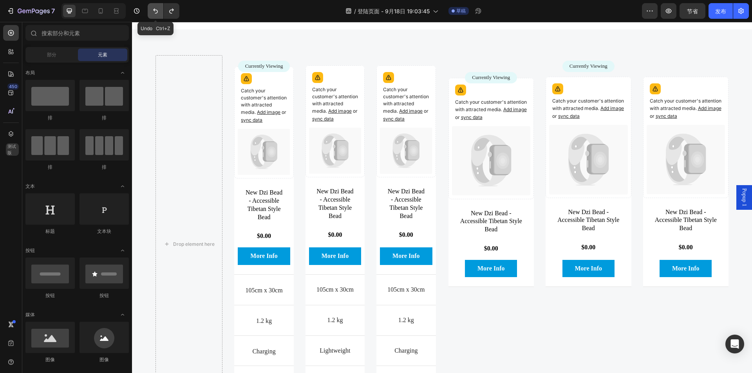
click at [151, 9] on button "撤消/重做" at bounding box center [156, 11] width 16 height 16
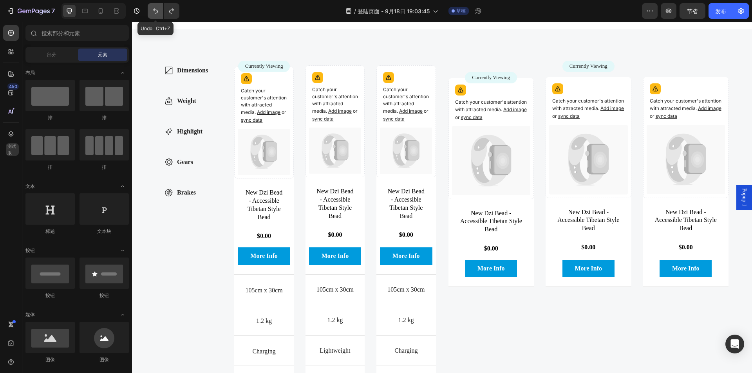
click at [151, 9] on button "撤消/重做" at bounding box center [156, 11] width 16 height 16
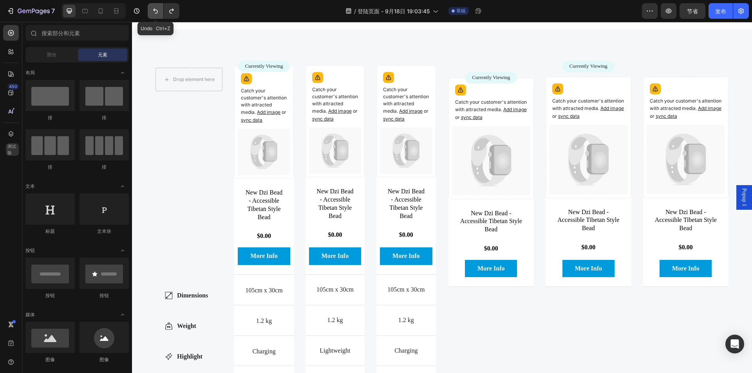
click at [151, 9] on button "撤消/重做" at bounding box center [156, 11] width 16 height 16
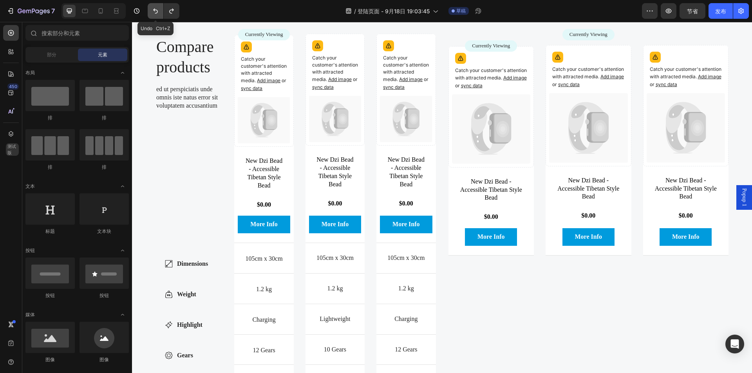
click at [151, 9] on button "撤消/重做" at bounding box center [156, 11] width 16 height 16
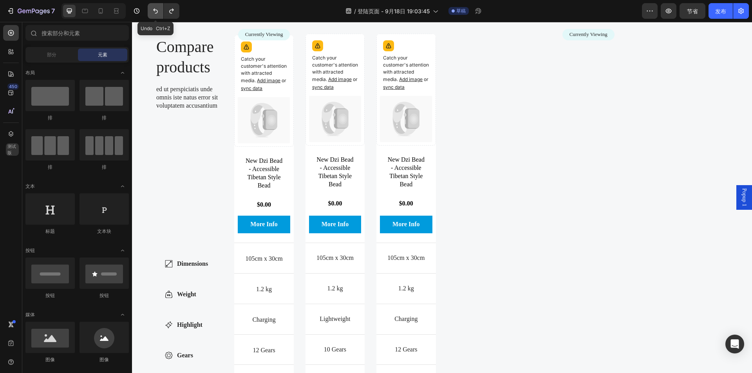
click at [151, 9] on button "撤消/重做" at bounding box center [156, 11] width 16 height 16
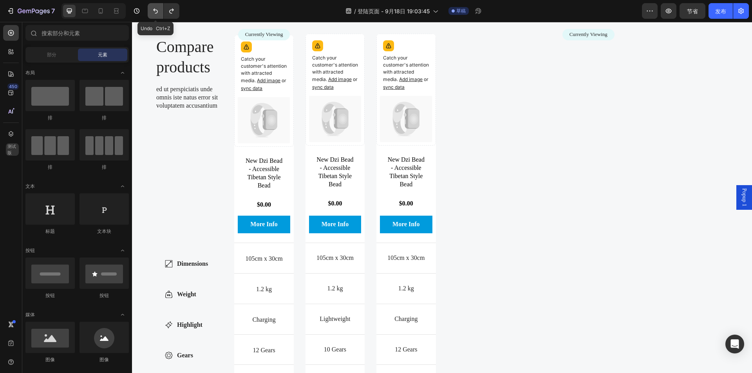
click at [151, 9] on button "撤消/重做" at bounding box center [156, 11] width 16 height 16
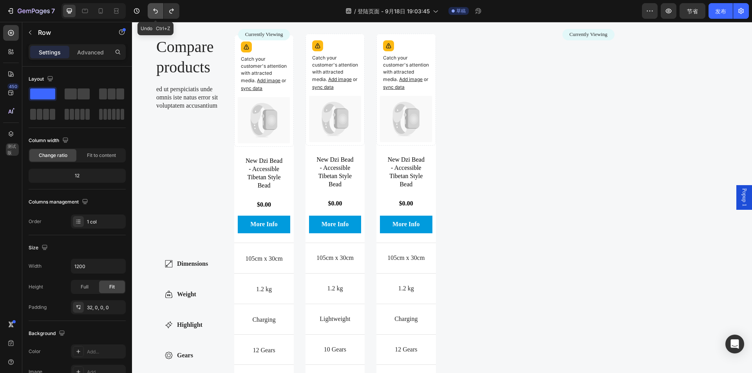
click at [152, 11] on icon "撤消/重做" at bounding box center [156, 11] width 8 height 8
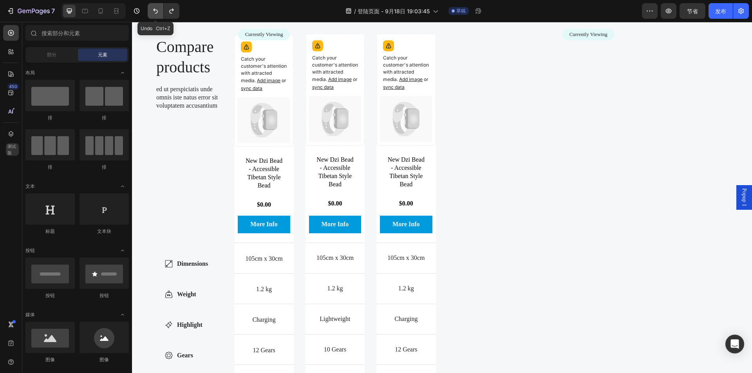
click at [152, 11] on icon "撤消/重做" at bounding box center [156, 11] width 8 height 8
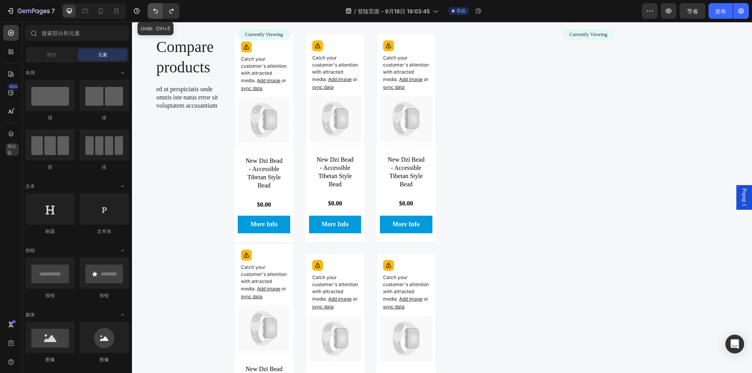
click at [152, 11] on icon "撤消/重做" at bounding box center [156, 11] width 8 height 8
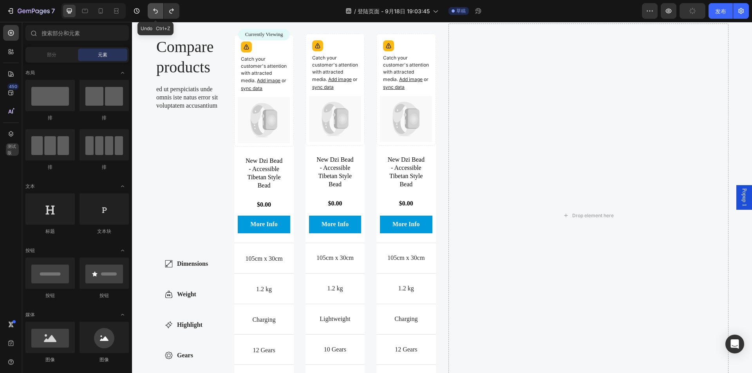
click at [152, 11] on icon "撤消/重做" at bounding box center [156, 11] width 8 height 8
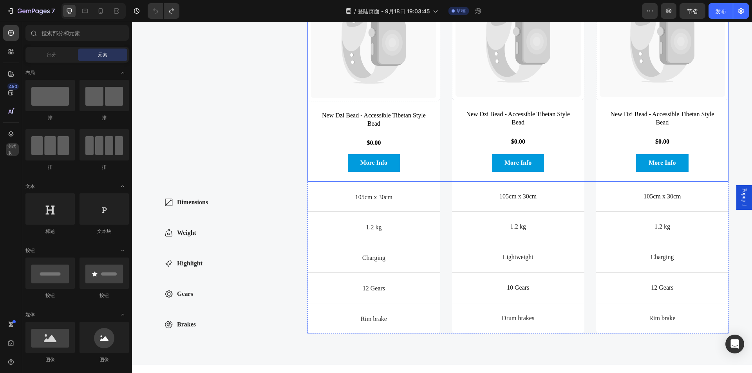
scroll to position [1876, 0]
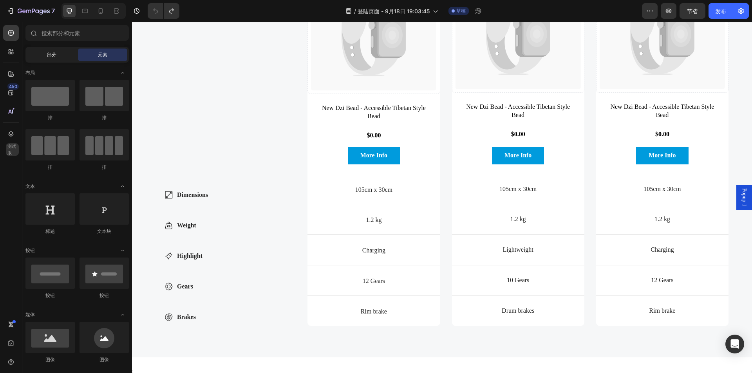
click at [54, 58] on span "部分" at bounding box center [51, 54] width 9 height 7
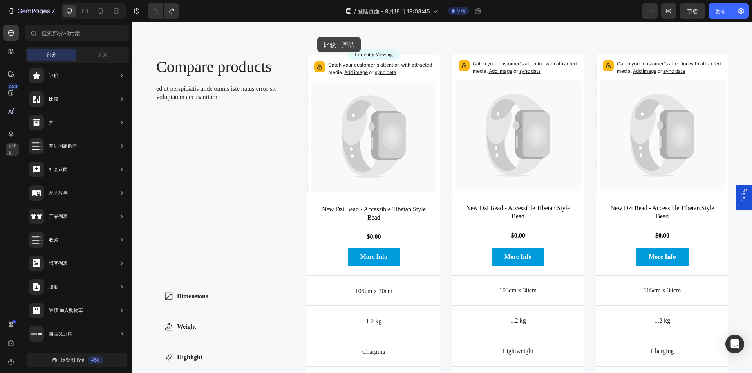
scroll to position [1723, 0]
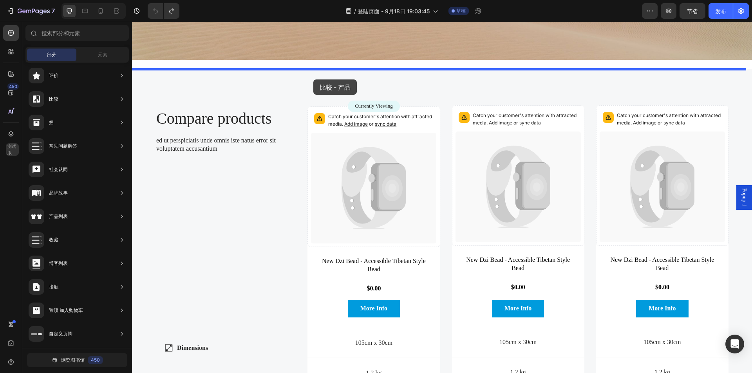
drag, startPoint x: 286, startPoint y: 163, endPoint x: 313, endPoint y: 79, distance: 88.0
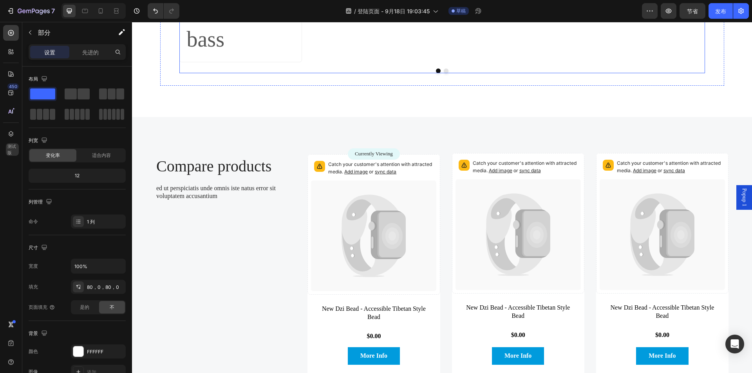
scroll to position [3035, 0]
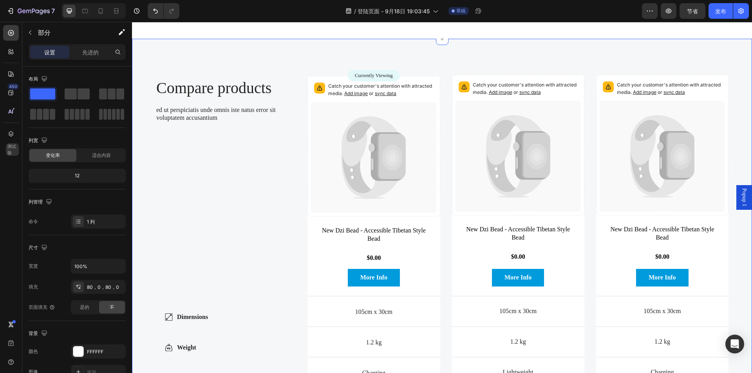
click at [288, 179] on div "Compare products Heading ed ut perspiciatis unde omnis iste natus error sit vol…" at bounding box center [442, 259] width 620 height 440
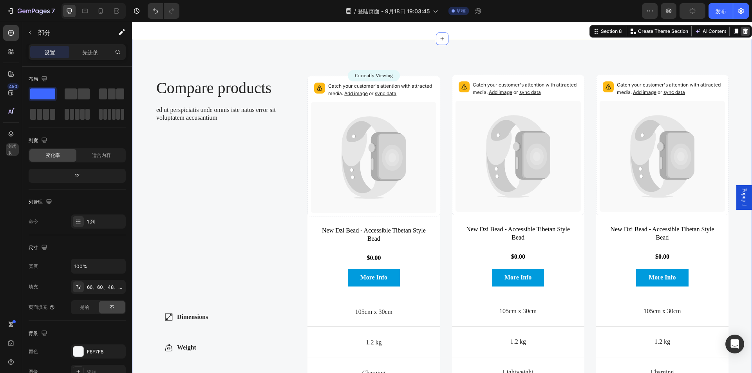
click at [743, 34] on icon at bounding box center [745, 30] width 5 height 5
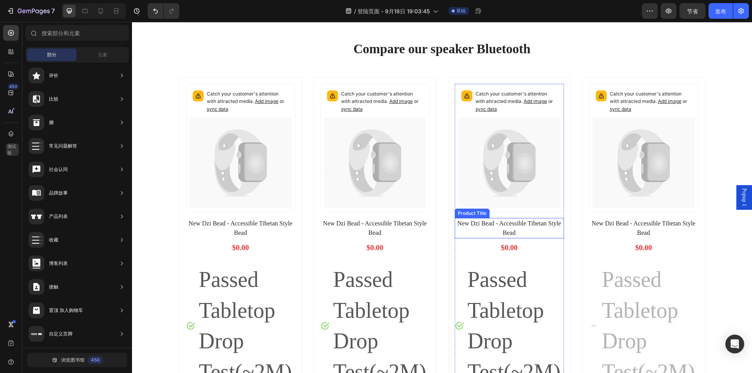
scroll to position [1782, 0]
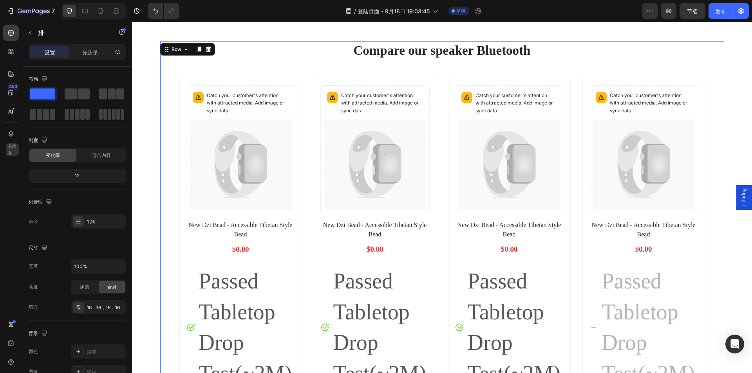
click at [85, 92] on span at bounding box center [84, 93] width 12 height 11
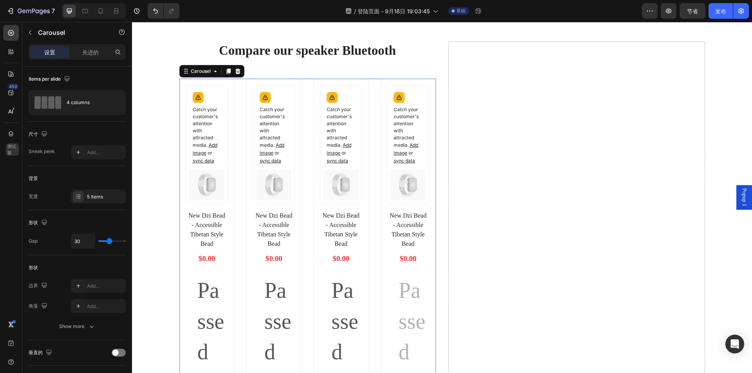
click at [228, 72] on icon at bounding box center [228, 71] width 6 height 6
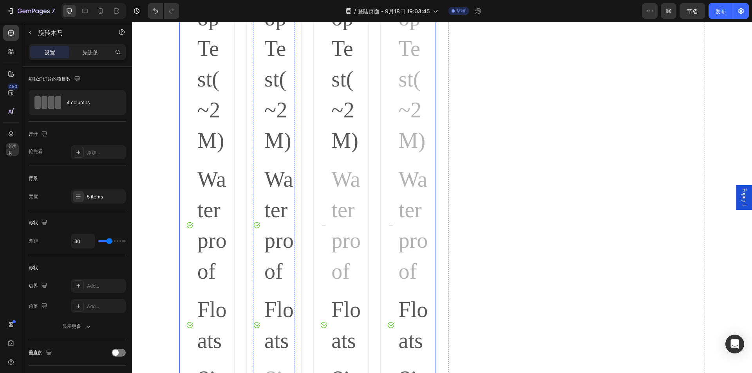
scroll to position [4884, 0]
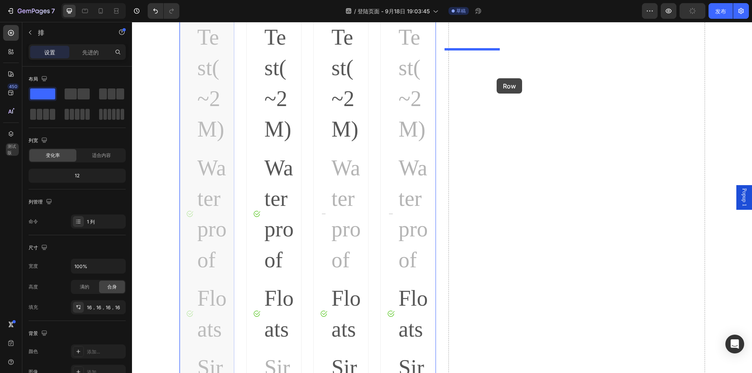
drag, startPoint x: 181, startPoint y: 56, endPoint x: 496, endPoint y: 78, distance: 316.4
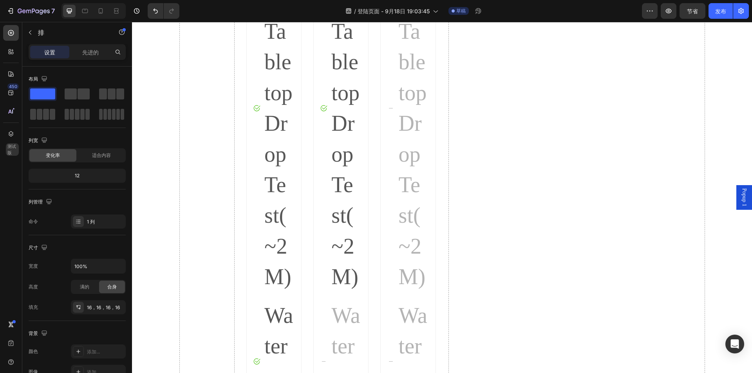
scroll to position [4728, 0]
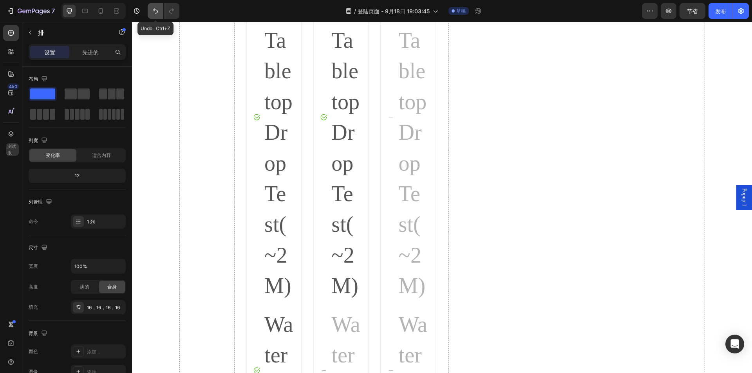
click at [157, 11] on icon "撤消/重做" at bounding box center [156, 11] width 8 height 8
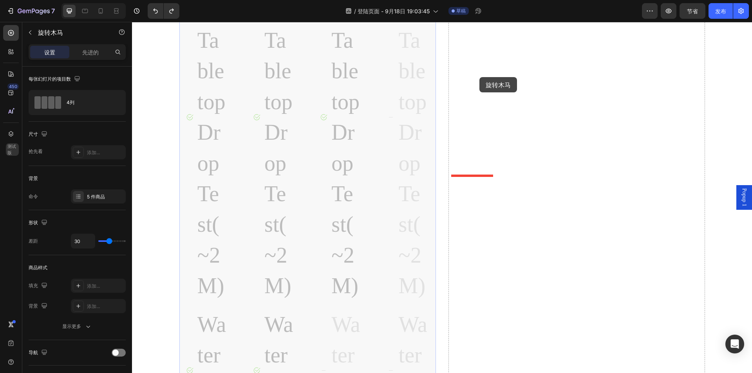
drag, startPoint x: 187, startPoint y: 202, endPoint x: 479, endPoint y: 77, distance: 317.8
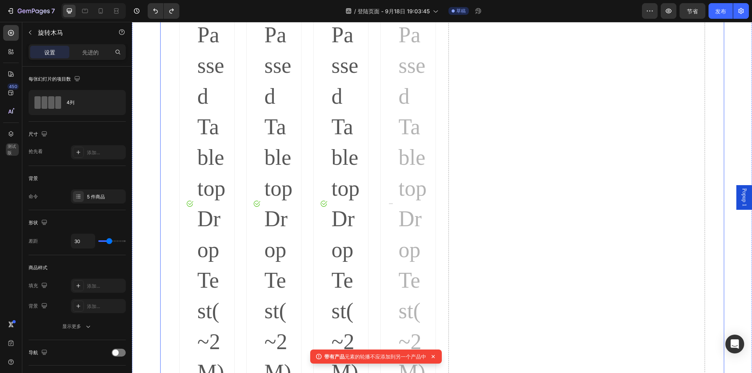
scroll to position [4767, 0]
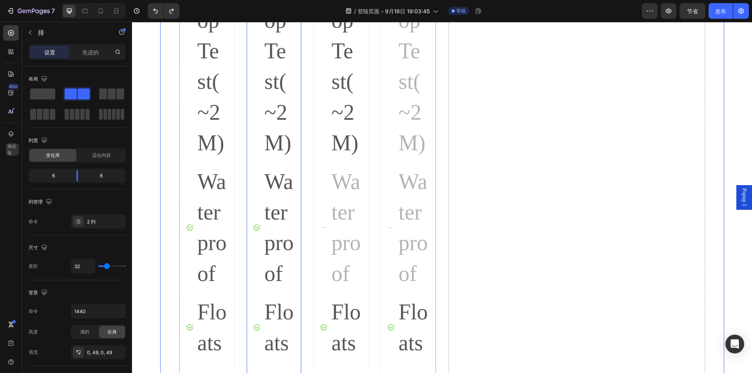
scroll to position [4884, 0]
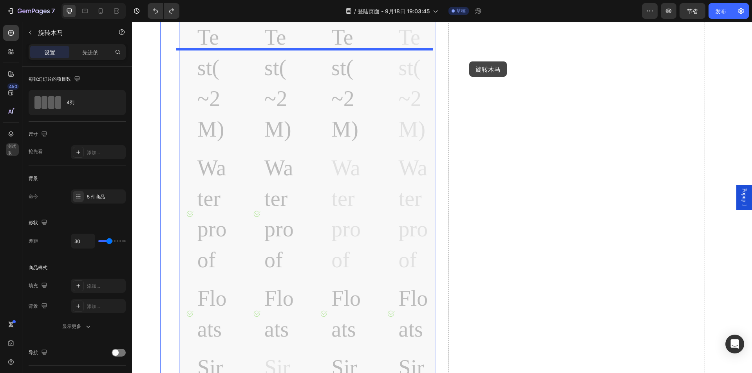
scroll to position [4857, 0]
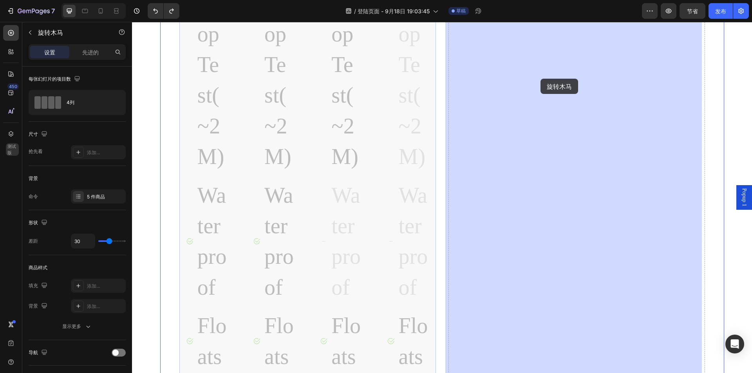
drag, startPoint x: 183, startPoint y: 43, endPoint x: 540, endPoint y: 79, distance: 358.8
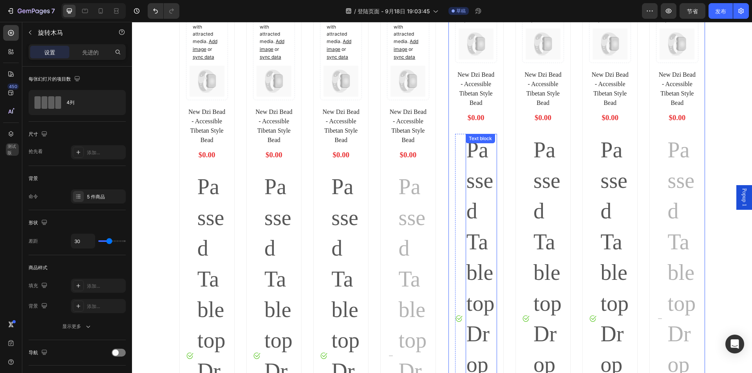
scroll to position [1764, 0]
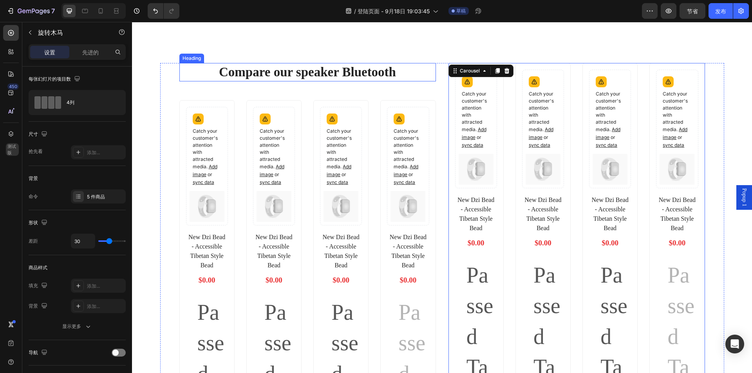
click at [188, 64] on p "Compare our speaker Bluetooth" at bounding box center [307, 72] width 255 height 17
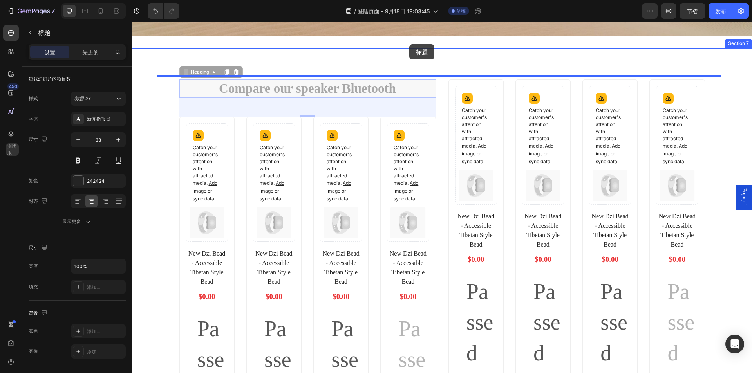
drag, startPoint x: 185, startPoint y: 54, endPoint x: 409, endPoint y: 44, distance: 224.1
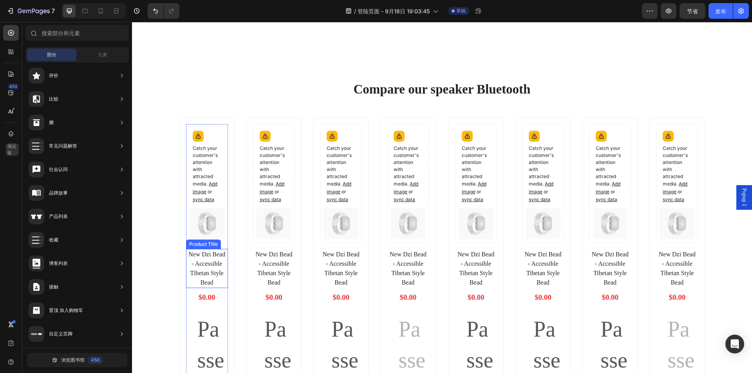
scroll to position [1737, 0]
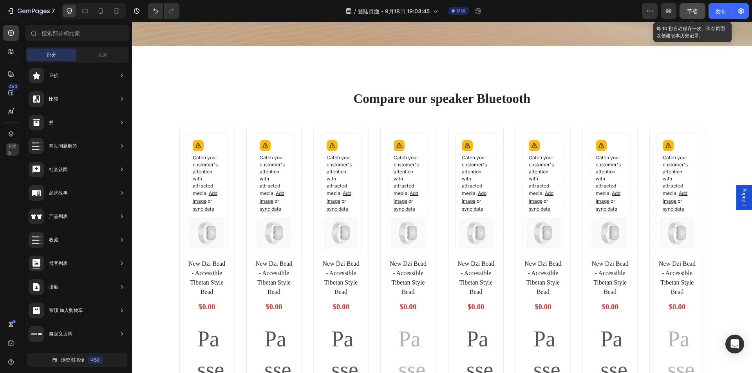
click at [693, 12] on font "节省" at bounding box center [692, 11] width 11 height 7
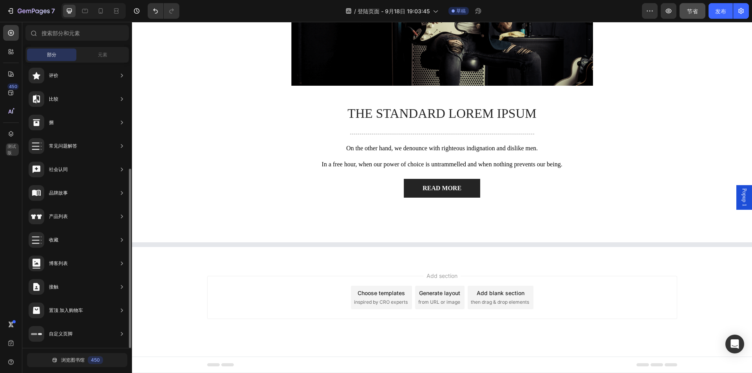
scroll to position [0, 0]
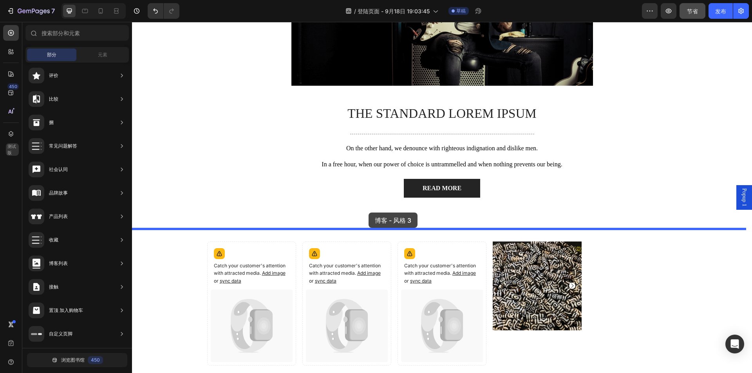
drag, startPoint x: 315, startPoint y: 141, endPoint x: 368, endPoint y: 213, distance: 89.8
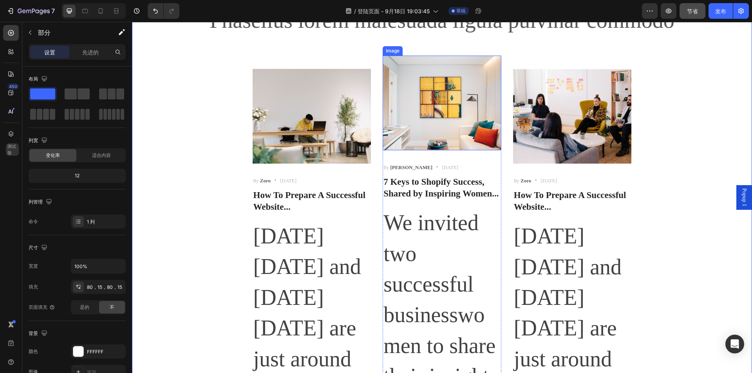
scroll to position [5355, 0]
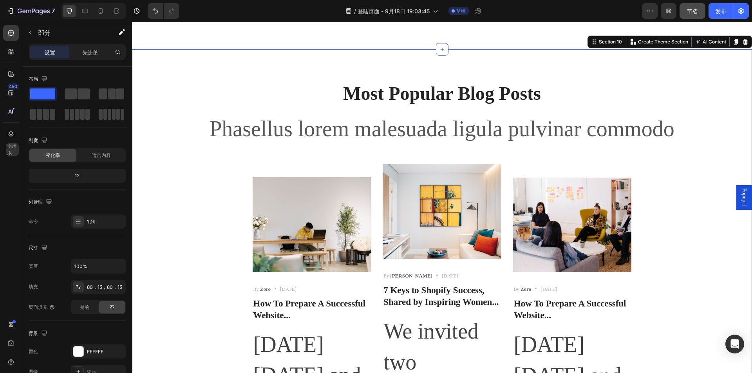
click at [284, 53] on div "Most Popular Blog Posts Heading Phasellus lorem malesuada ligula pulvinar commo…" at bounding box center [442, 358] width 620 height 619
click at [740, 45] on div at bounding box center [744, 41] width 9 height 9
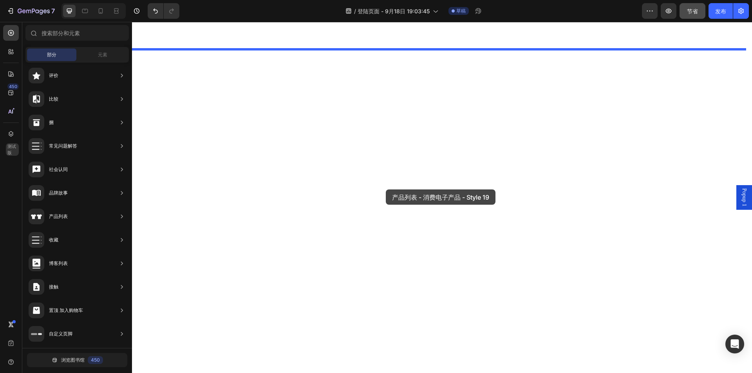
drag, startPoint x: 316, startPoint y: 271, endPoint x: 386, endPoint y: 189, distance: 106.9
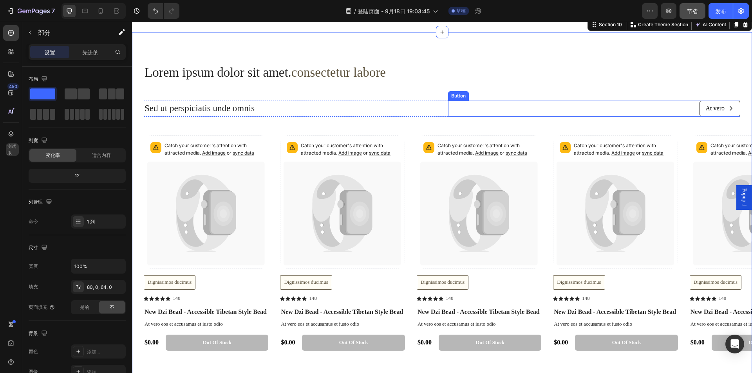
scroll to position [5316, 0]
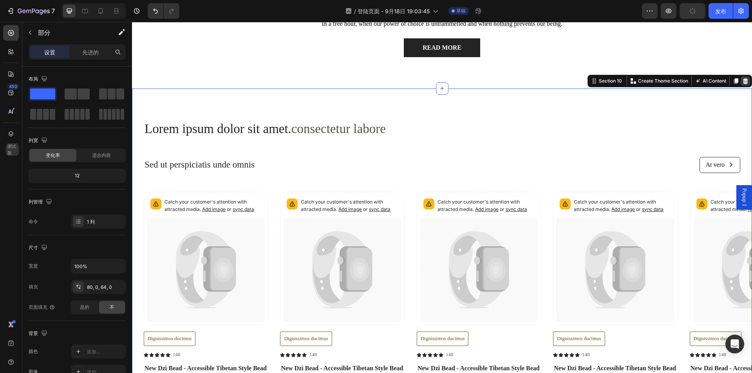
click at [742, 82] on div at bounding box center [744, 80] width 9 height 9
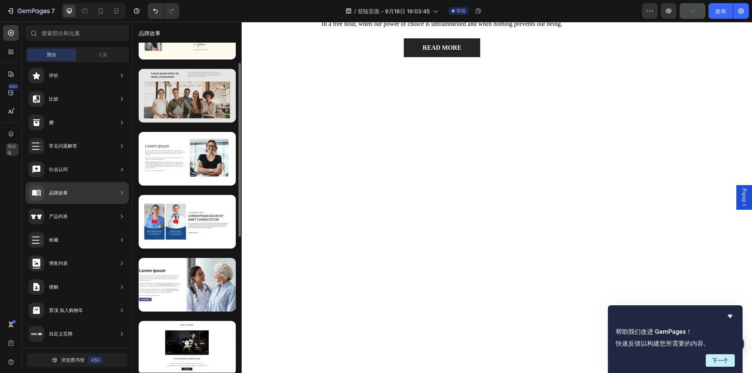
scroll to position [0, 0]
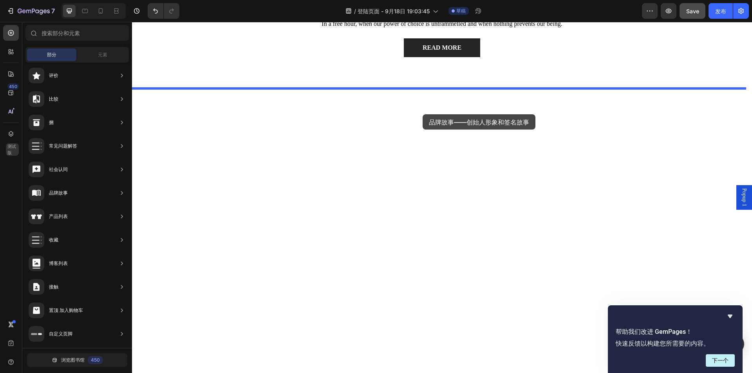
drag, startPoint x: 287, startPoint y: 78, endPoint x: 422, endPoint y: 114, distance: 140.7
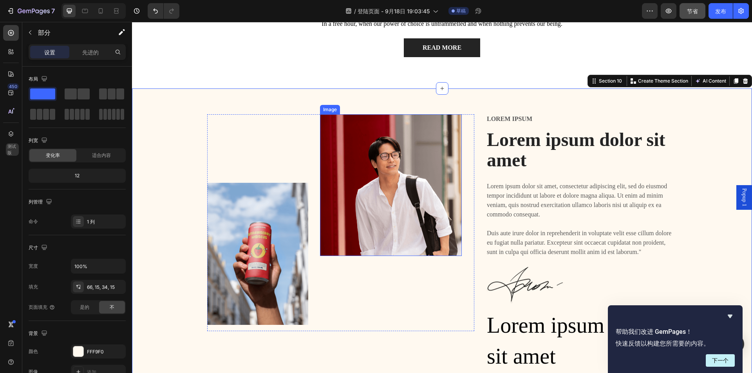
scroll to position [5337, 0]
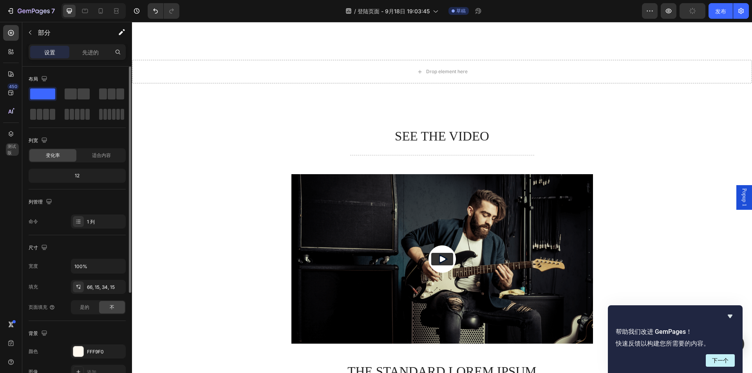
scroll to position [4846, 0]
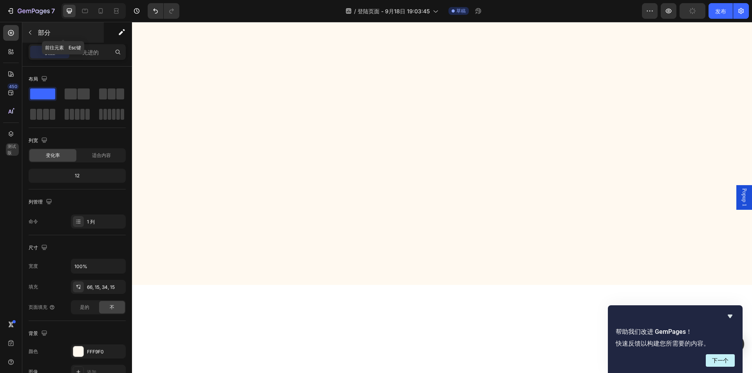
click at [32, 35] on icon "button" at bounding box center [30, 32] width 6 height 6
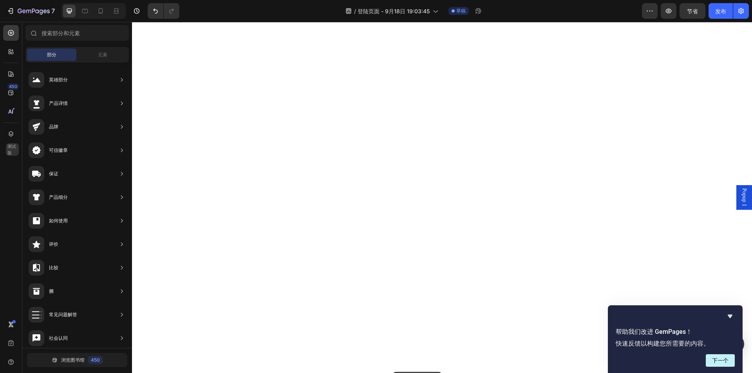
scroll to position [6096, 0]
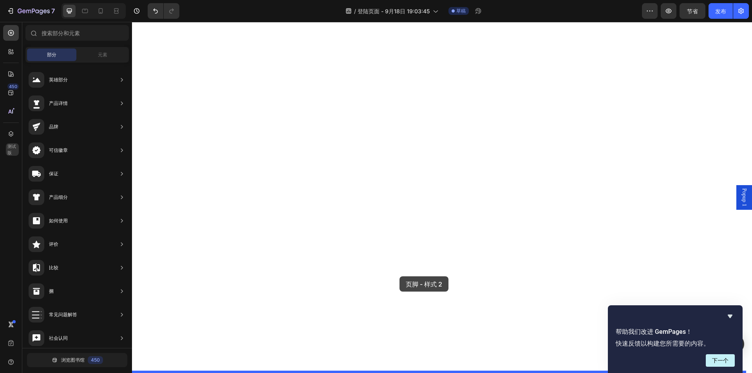
drag, startPoint x: 283, startPoint y: 138, endPoint x: 399, endPoint y: 276, distance: 181.2
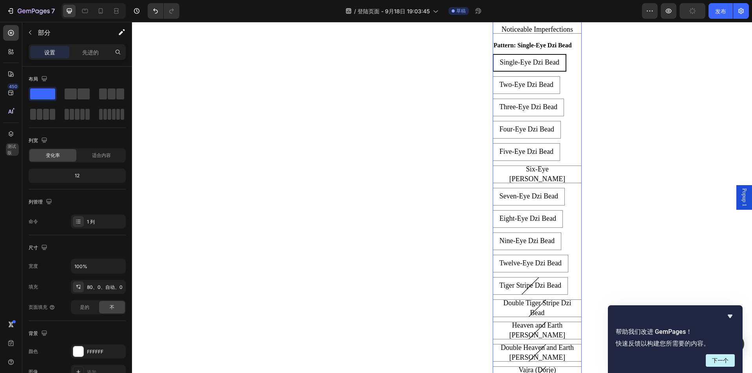
scroll to position [5782, 0]
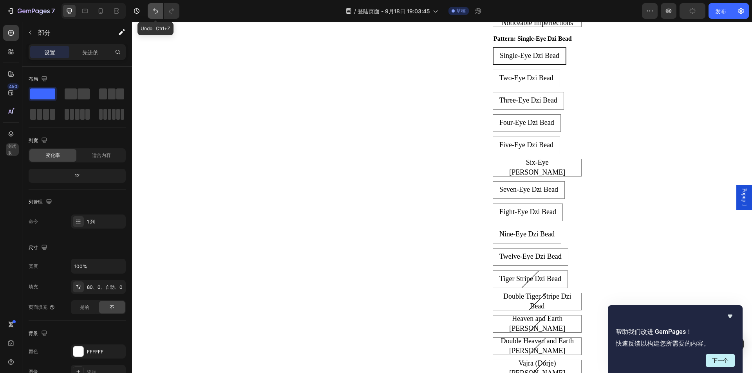
click at [158, 11] on icon "撤消/重做" at bounding box center [156, 11] width 8 height 8
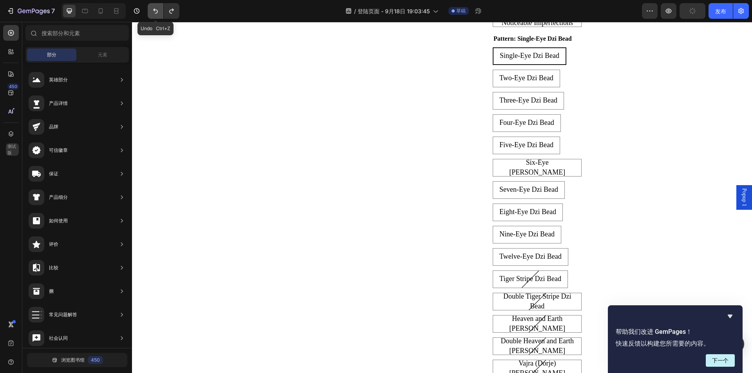
click at [158, 11] on icon "撤消/重做" at bounding box center [156, 11] width 8 height 8
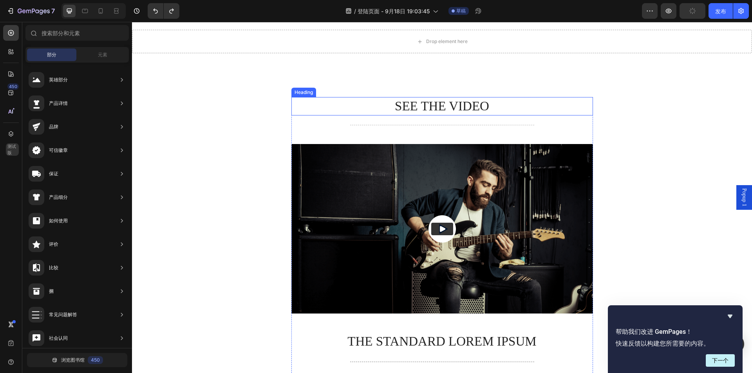
scroll to position [4569, 0]
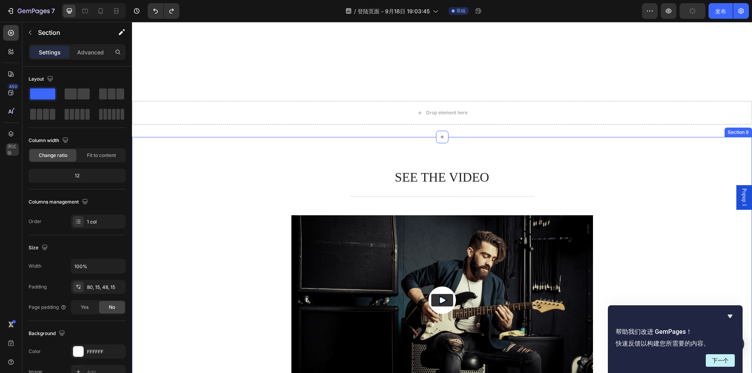
click at [518, 143] on div "SEE THE VIDEO Heading Title Line Video The standard Lorem Ipsum Text Block Titl…" at bounding box center [442, 332] width 620 height 391
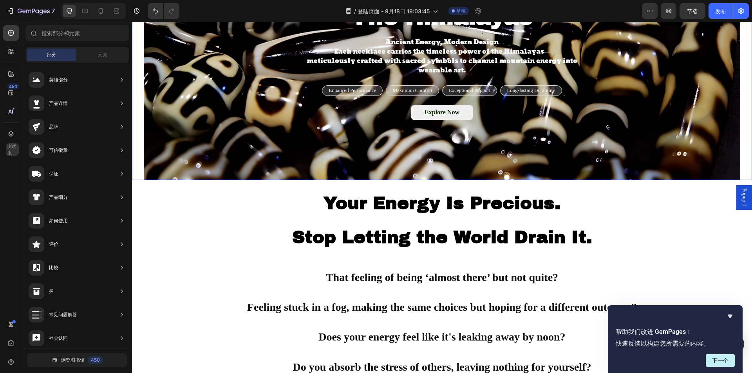
scroll to position [62, 0]
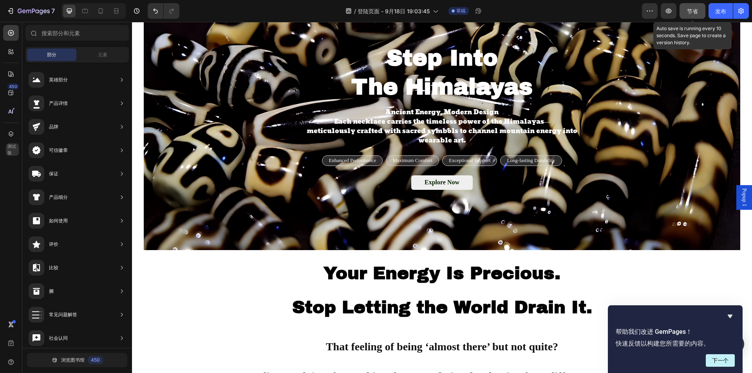
click at [694, 12] on font "节省" at bounding box center [692, 11] width 11 height 7
